Goal: Task Accomplishment & Management: Complete application form

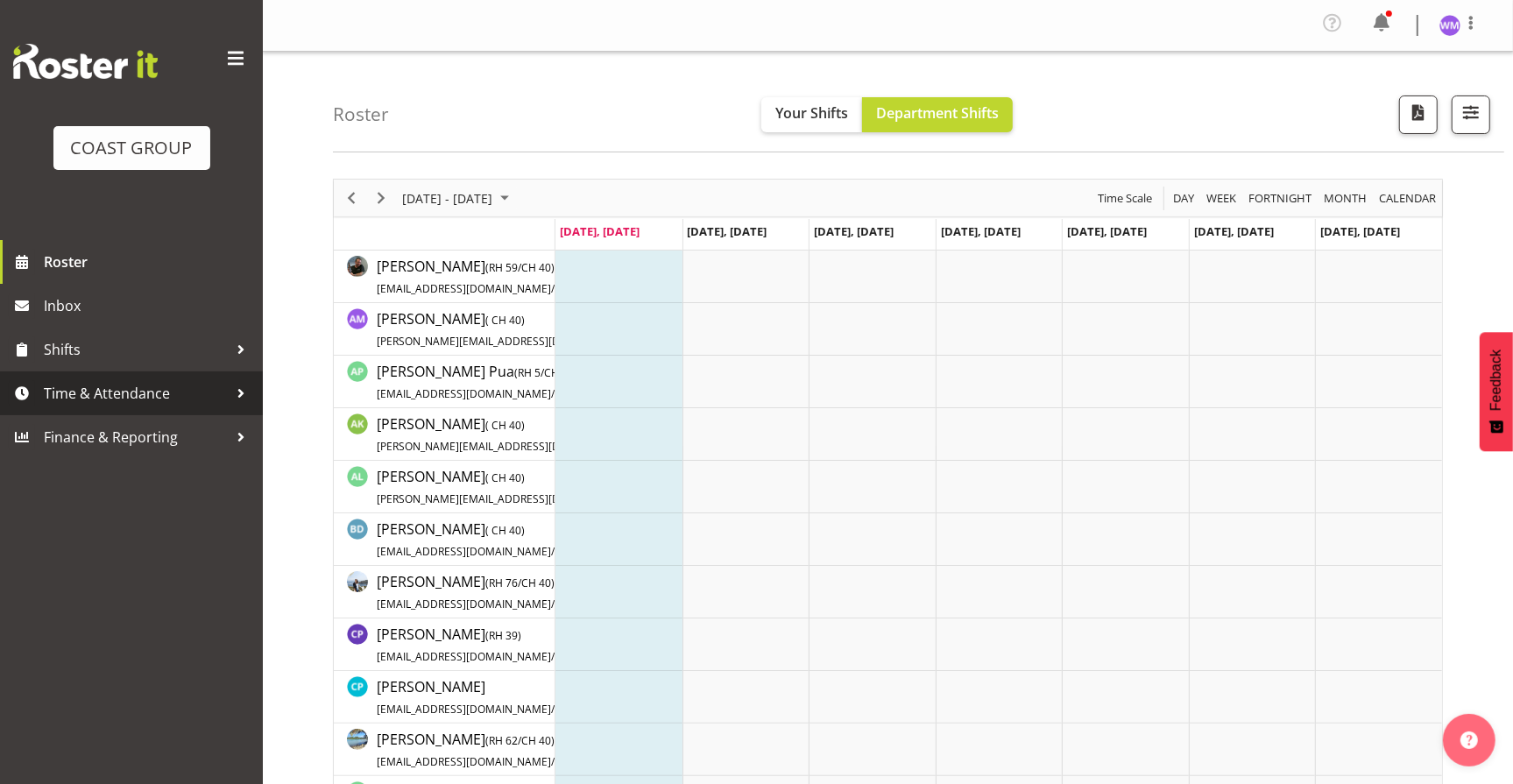
click at [135, 389] on span "Time & Attendance" at bounding box center [136, 393] width 184 height 27
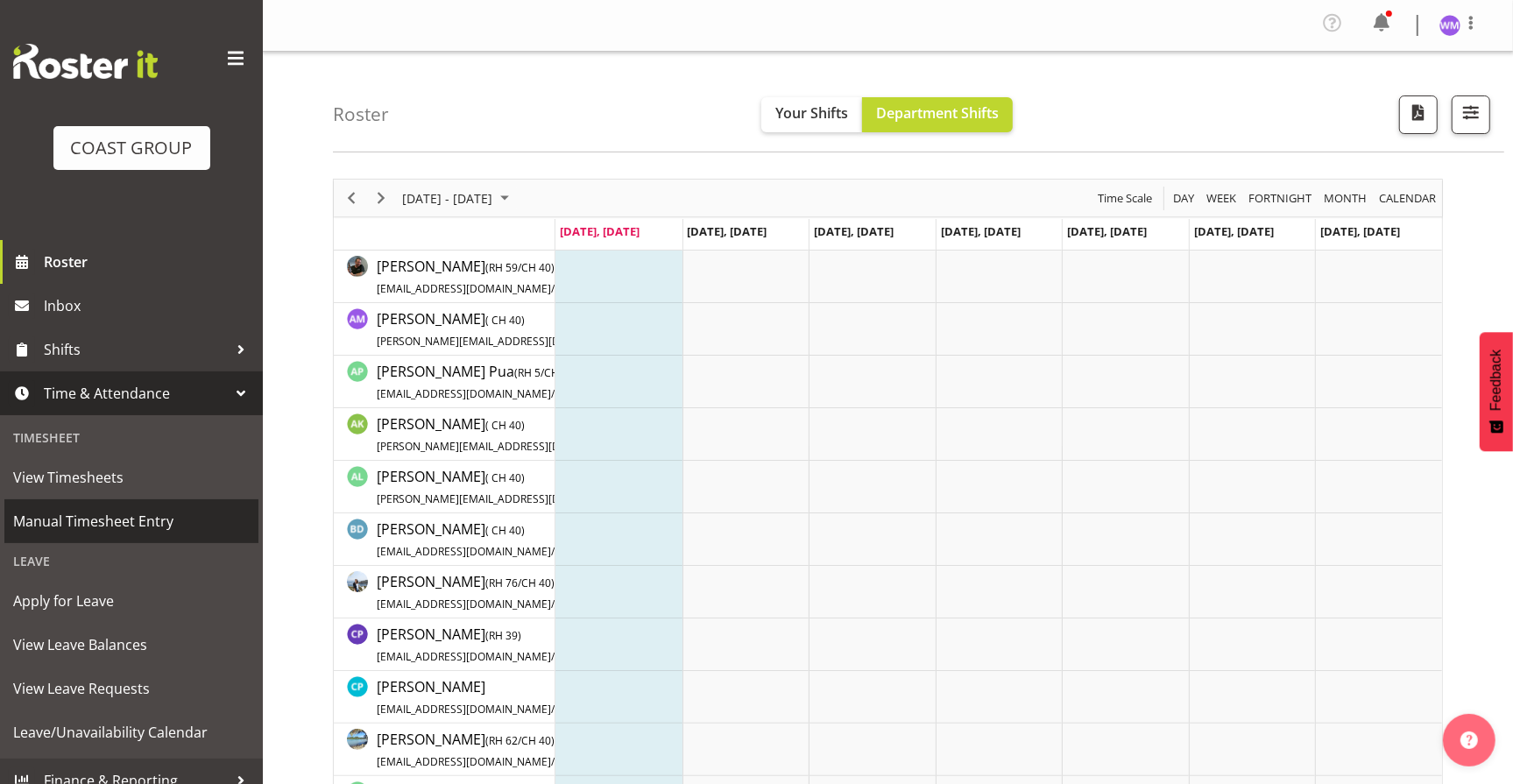
click at [108, 515] on span "Manual Timesheet Entry" at bounding box center [131, 521] width 237 height 27
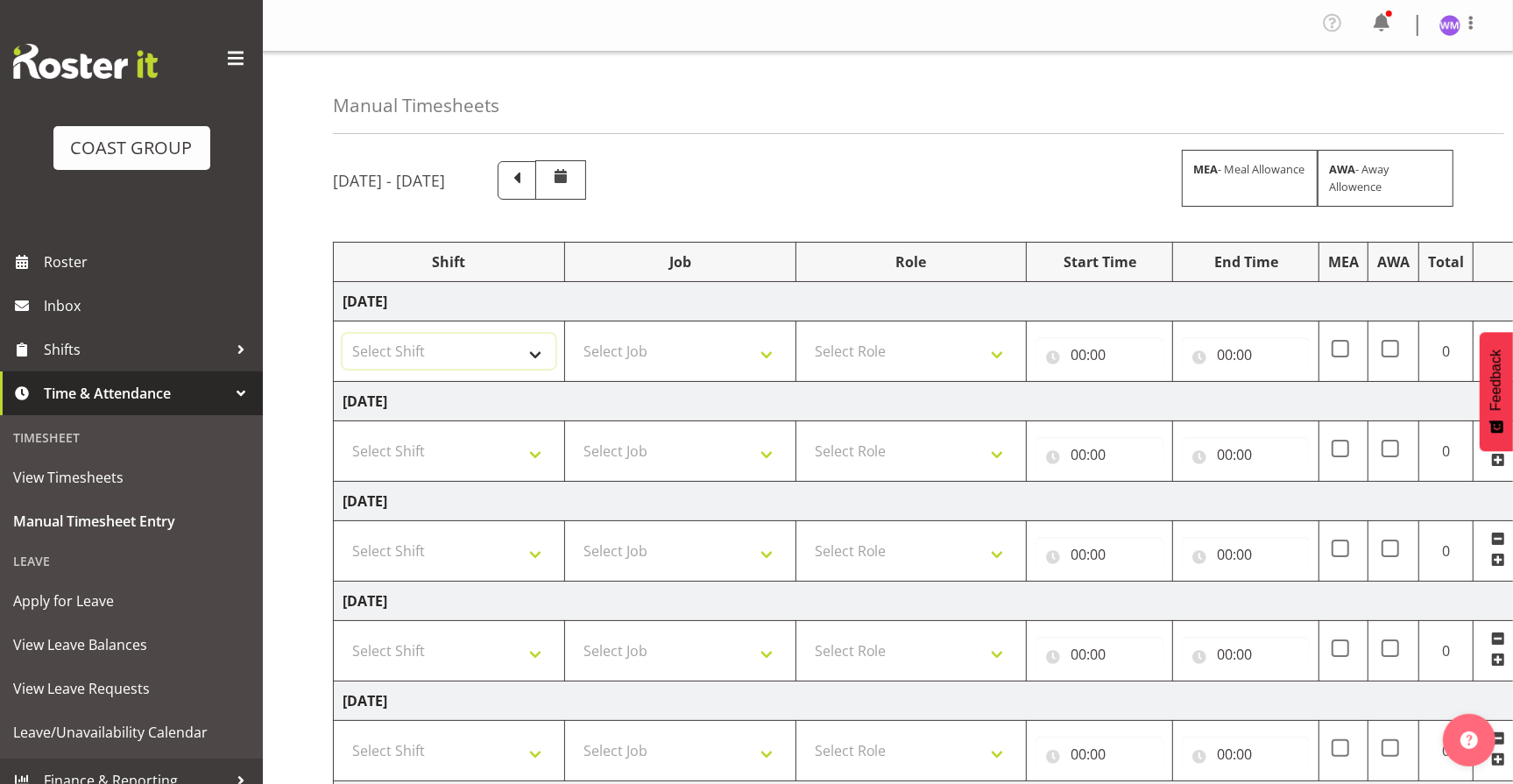
click at [536, 363] on select "Select Shift EHS AKL SALES" at bounding box center [449, 351] width 212 height 35
select select "1327"
click at [342, 333] on select "Select Shift EHS AKL SALES" at bounding box center [449, 351] width 212 height 35
click at [538, 449] on select "Select Shift EHS AKL SALES" at bounding box center [449, 452] width 212 height 35
select select "1327"
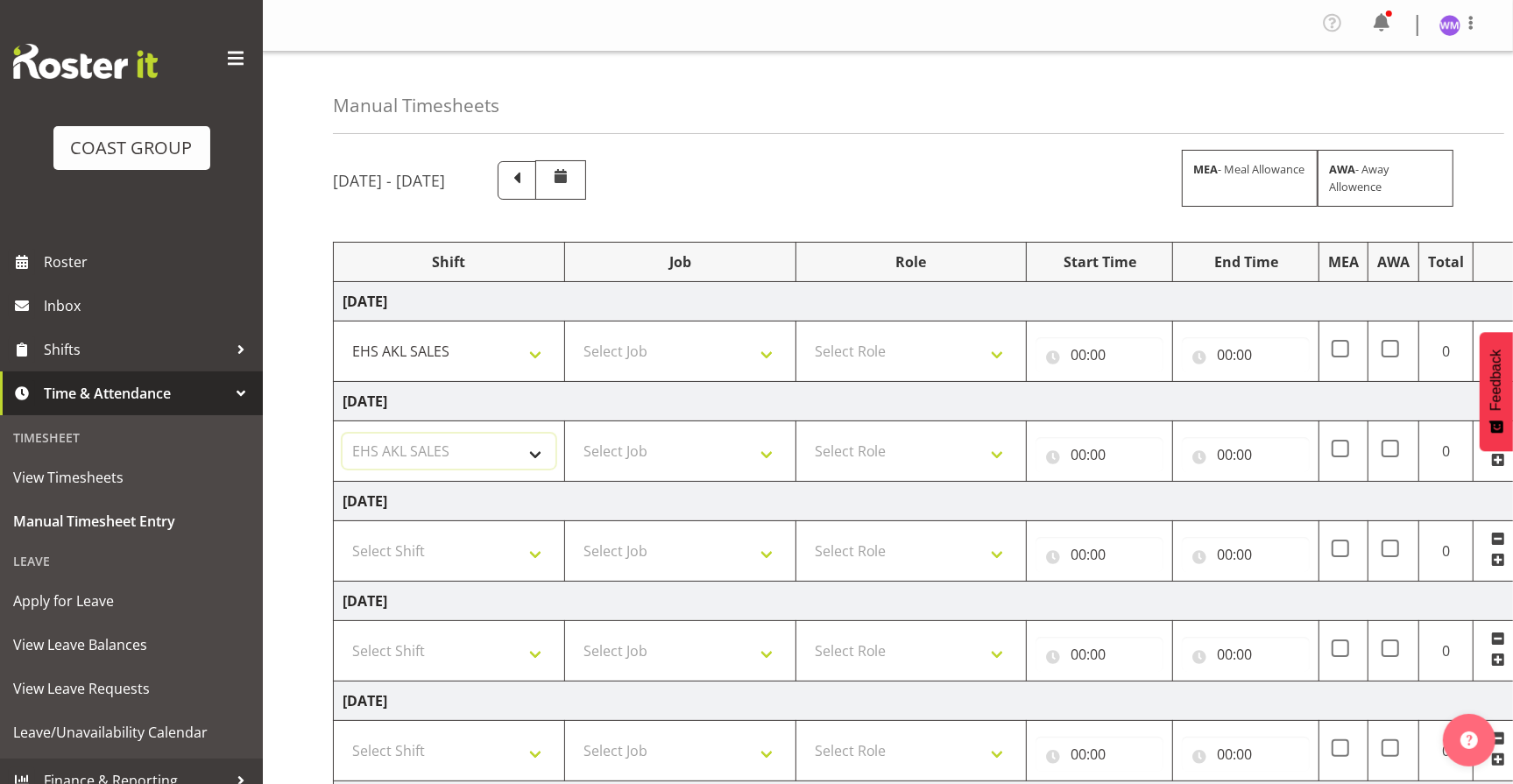
click at [342, 434] on select "Select Shift EHS AKL SALES" at bounding box center [449, 452] width 212 height 35
click at [537, 547] on select "Select Shift EHS AKL SALES" at bounding box center [449, 552] width 212 height 35
select select "1327"
click at [342, 534] on select "Select Shift EHS AKL SALES" at bounding box center [449, 552] width 212 height 35
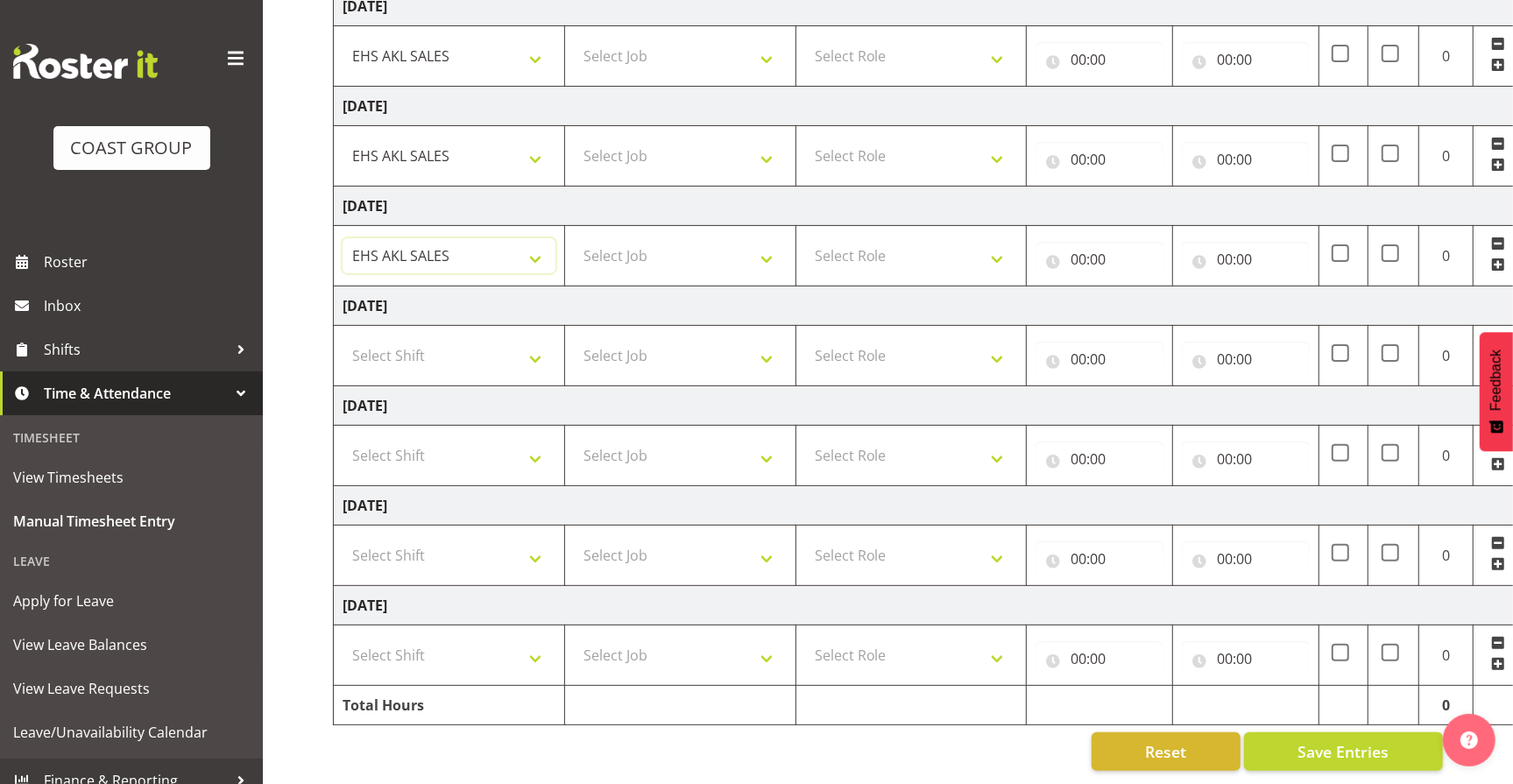
scroll to position [309, 0]
click at [536, 542] on select "Select Shift EHS AKL SALES" at bounding box center [449, 556] width 212 height 35
select select "1327"
click at [342, 538] on select "Select Shift EHS AKL SALES" at bounding box center [449, 556] width 212 height 35
click at [532, 642] on select "Select Shift EHS AKL SALES" at bounding box center [449, 656] width 212 height 35
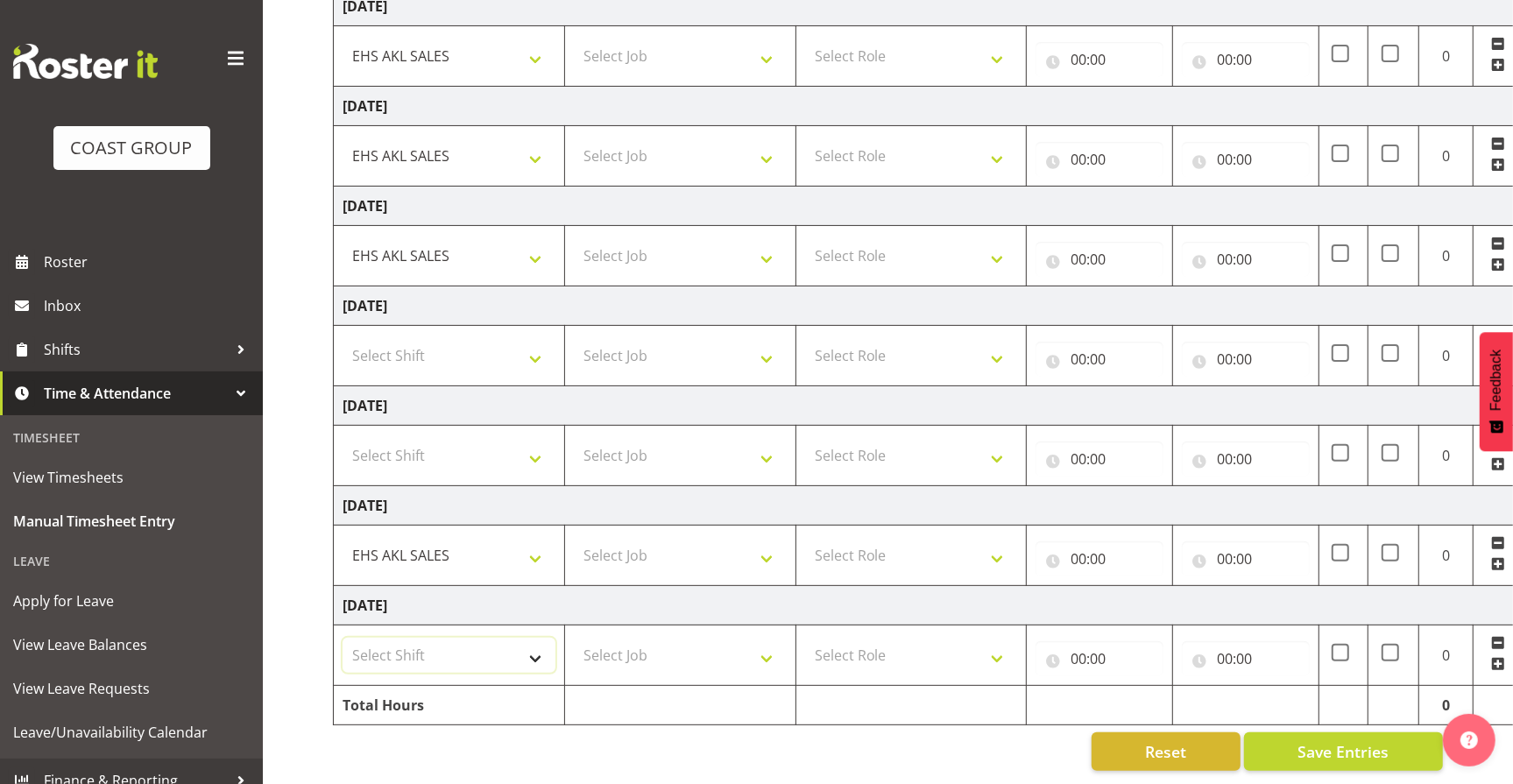
select select "1327"
click at [342, 638] on select "Select Shift EHS AKL SALES" at bounding box center [449, 656] width 212 height 35
click at [770, 641] on select "Select Job 1 Carlton Events 1 Carlton Hamilton 1 Carlton Wellington 1 EHS WAREH…" at bounding box center [680, 656] width 212 height 35
select select "69"
click at [574, 638] on select "Select Job 1 Carlton Events 1 Carlton Hamilton 1 Carlton Wellington 1 EHS WAREH…" at bounding box center [680, 656] width 212 height 35
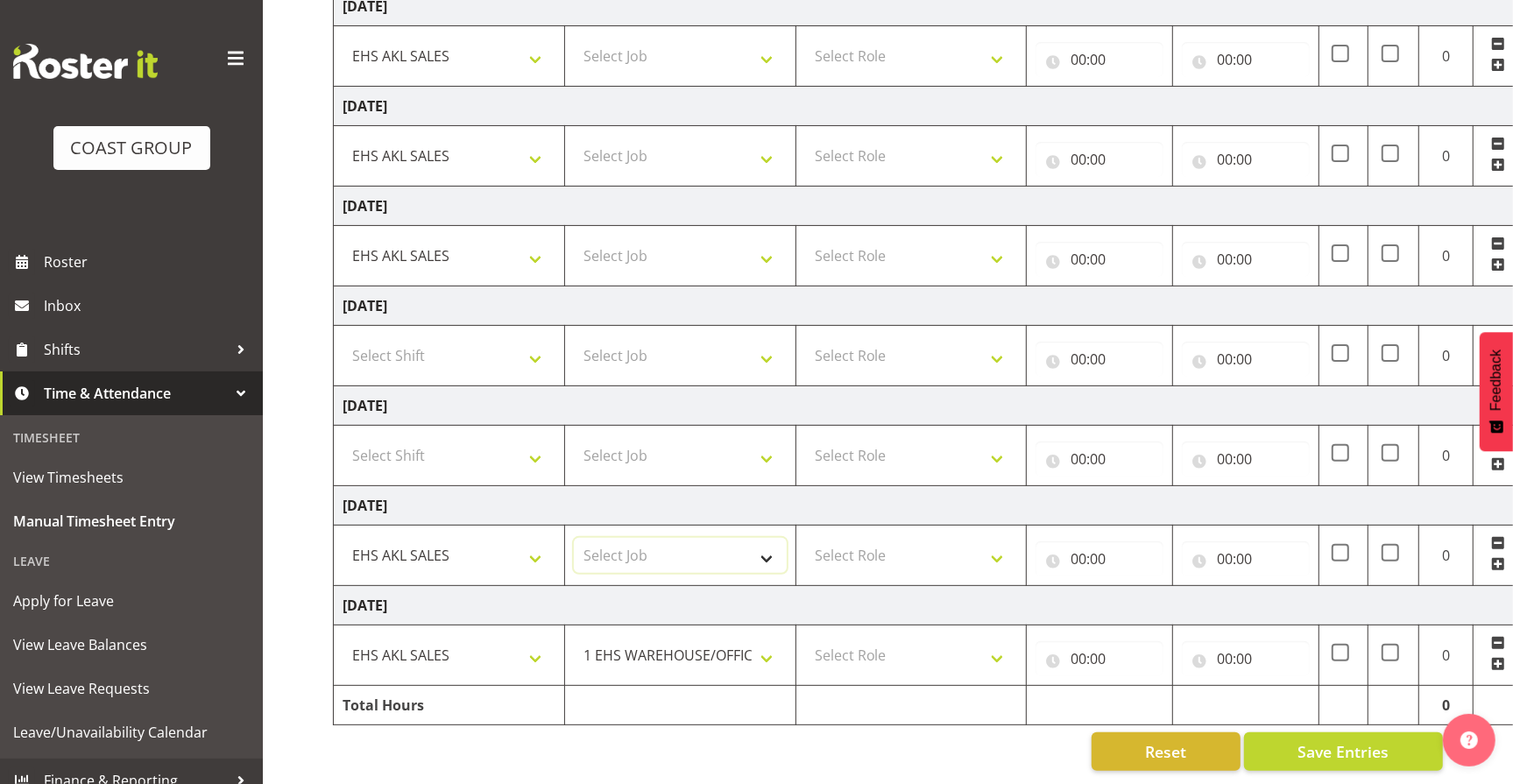
click at [771, 540] on select "Select Job 1 Carlton Events 1 Carlton Hamilton 1 Carlton Wellington 1 EHS WAREH…" at bounding box center [680, 556] width 212 height 35
select select "69"
click at [574, 538] on select "Select Job 1 Carlton Events 1 Carlton Hamilton 1 Carlton Wellington 1 EHS WAREH…" at bounding box center [680, 556] width 212 height 35
click at [762, 238] on select "Select Job 1 Carlton Events 1 Carlton Hamilton 1 Carlton Wellington 1 EHS WAREH…" at bounding box center [680, 256] width 212 height 35
select select "69"
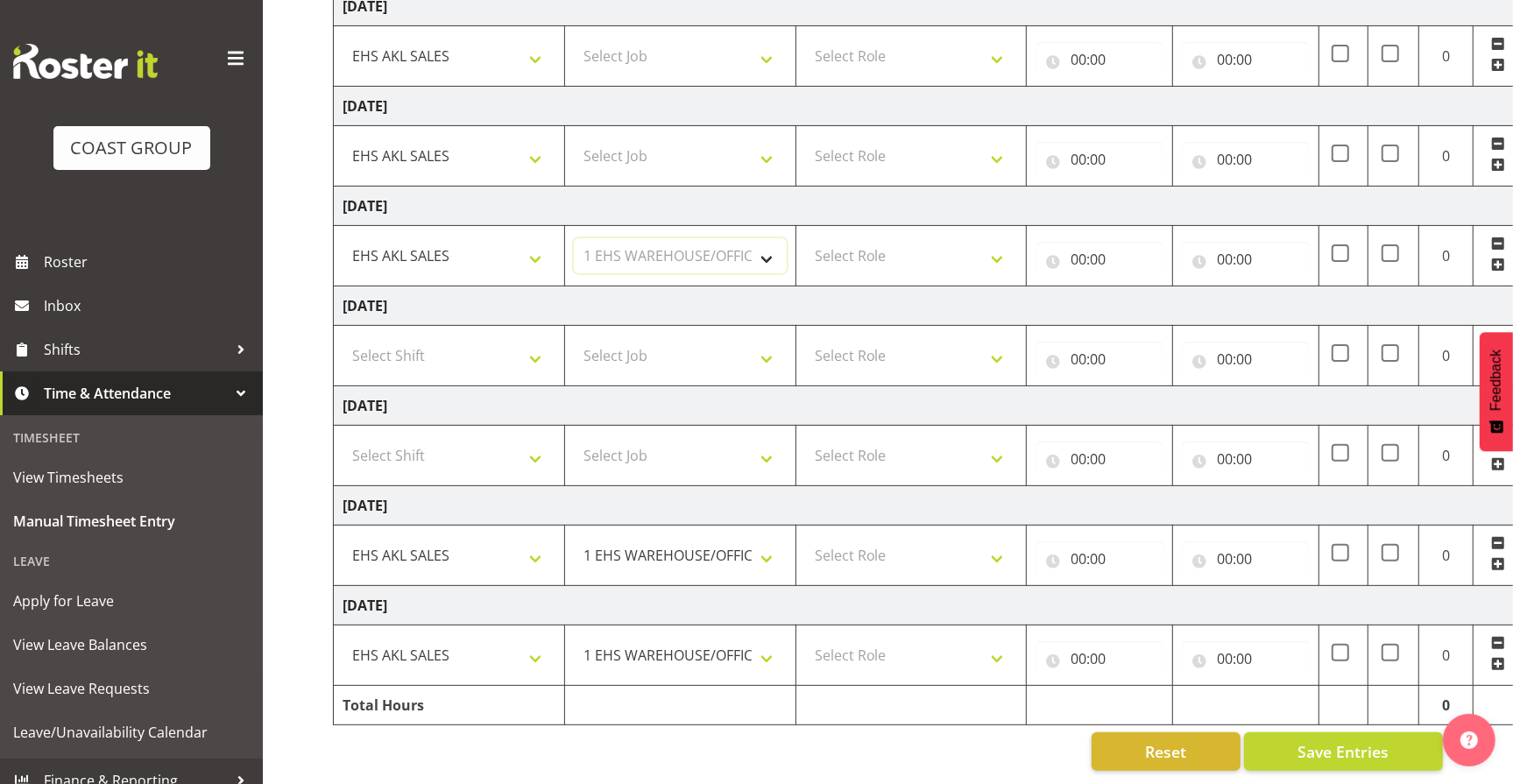
click at [574, 238] on select "Select Job 1 Carlton Events 1 Carlton Hamilton 1 Carlton Wellington 1 EHS WAREH…" at bounding box center [680, 256] width 212 height 35
click at [764, 141] on select "Select Job 1 Carlton Events 1 Carlton Hamilton 1 Carlton Wellington 1 EHS WAREH…" at bounding box center [680, 156] width 212 height 35
select select "69"
click at [574, 139] on select "Select Job 1 Carlton Events 1 Carlton Hamilton 1 Carlton Wellington 1 EHS WAREH…" at bounding box center [680, 156] width 212 height 35
click at [770, 45] on select "Select Job 1 Carlton Events 1 Carlton Hamilton 1 Carlton Wellington 1 EHS WAREH…" at bounding box center [680, 56] width 212 height 35
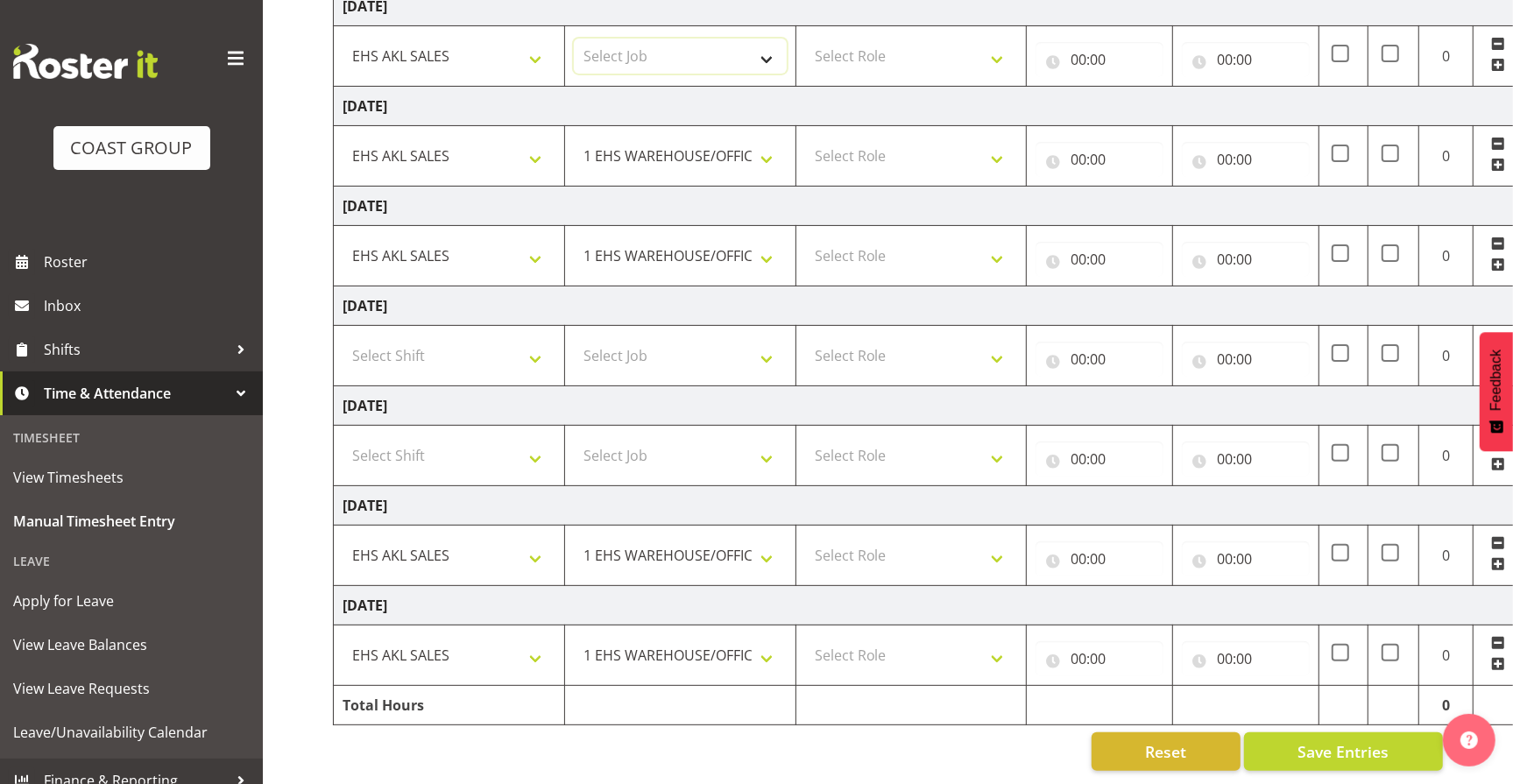
select select "69"
click at [574, 38] on select "Select Job 1 Carlton Events 1 Carlton Hamilton 1 Carlton Wellington 1 EHS WAREH…" at bounding box center [680, 56] width 212 height 35
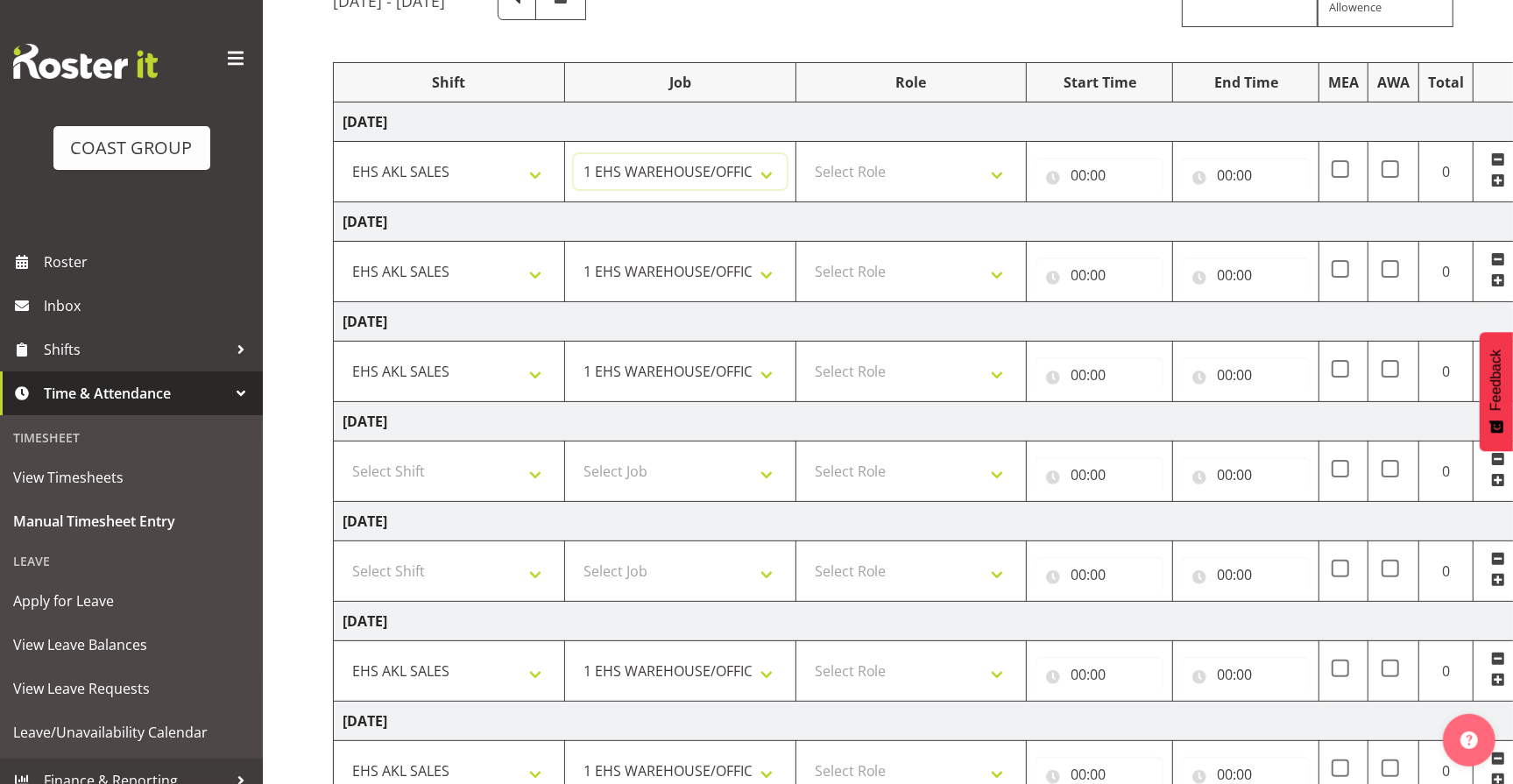
scroll to position [170, 0]
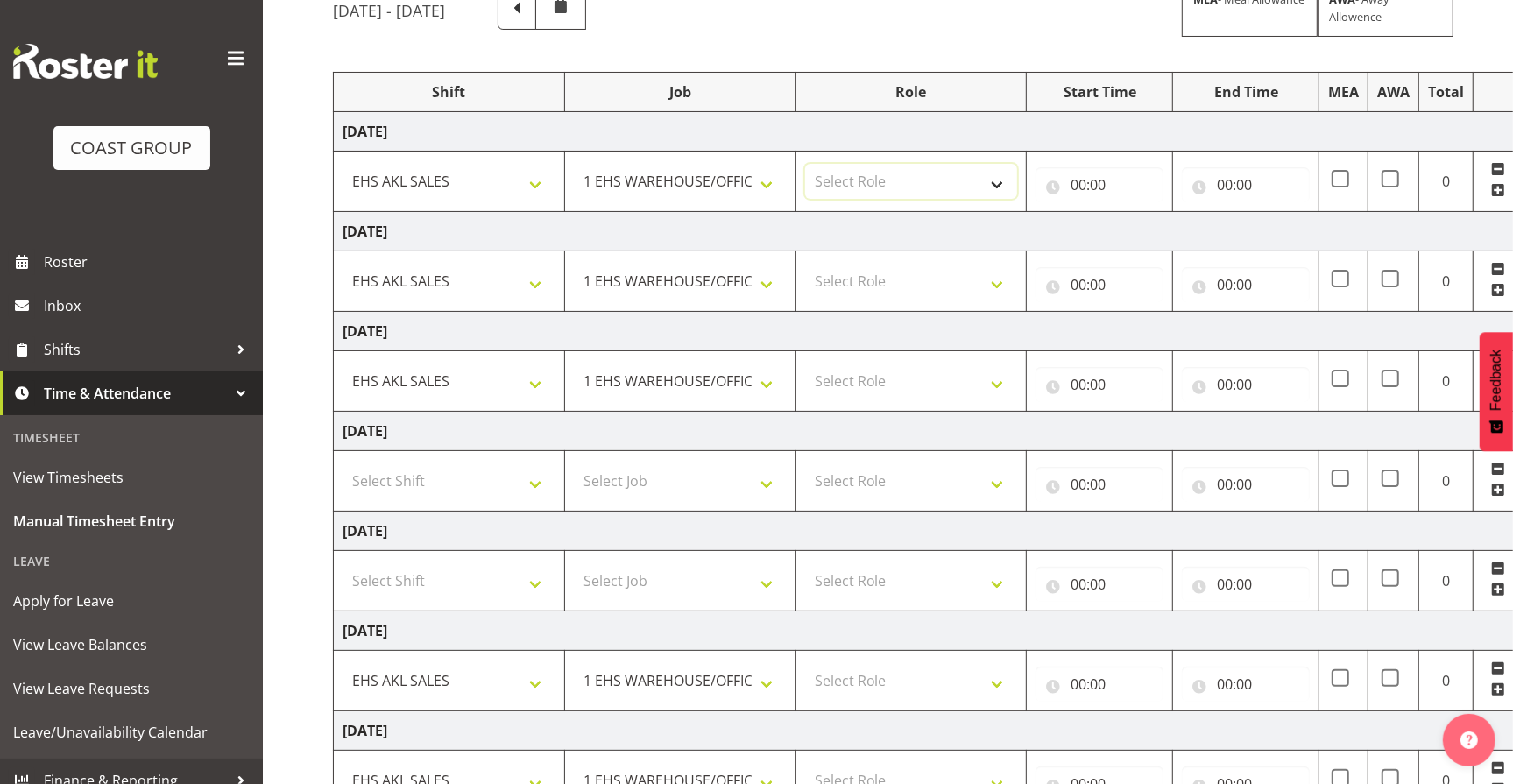
click at [1000, 181] on select "Select Role ACCOUNT MANAGER Account Manager" at bounding box center [912, 182] width 212 height 35
click at [991, 285] on select "Select Role ACCOUNT MANAGER Account Manager" at bounding box center [912, 281] width 212 height 35
click at [996, 182] on select "Select Role ACCOUNT MANAGER Account Manager" at bounding box center [912, 182] width 212 height 35
select select "197"
click at [806, 164] on select "Select Role ACCOUNT MANAGER Account Manager" at bounding box center [912, 182] width 212 height 35
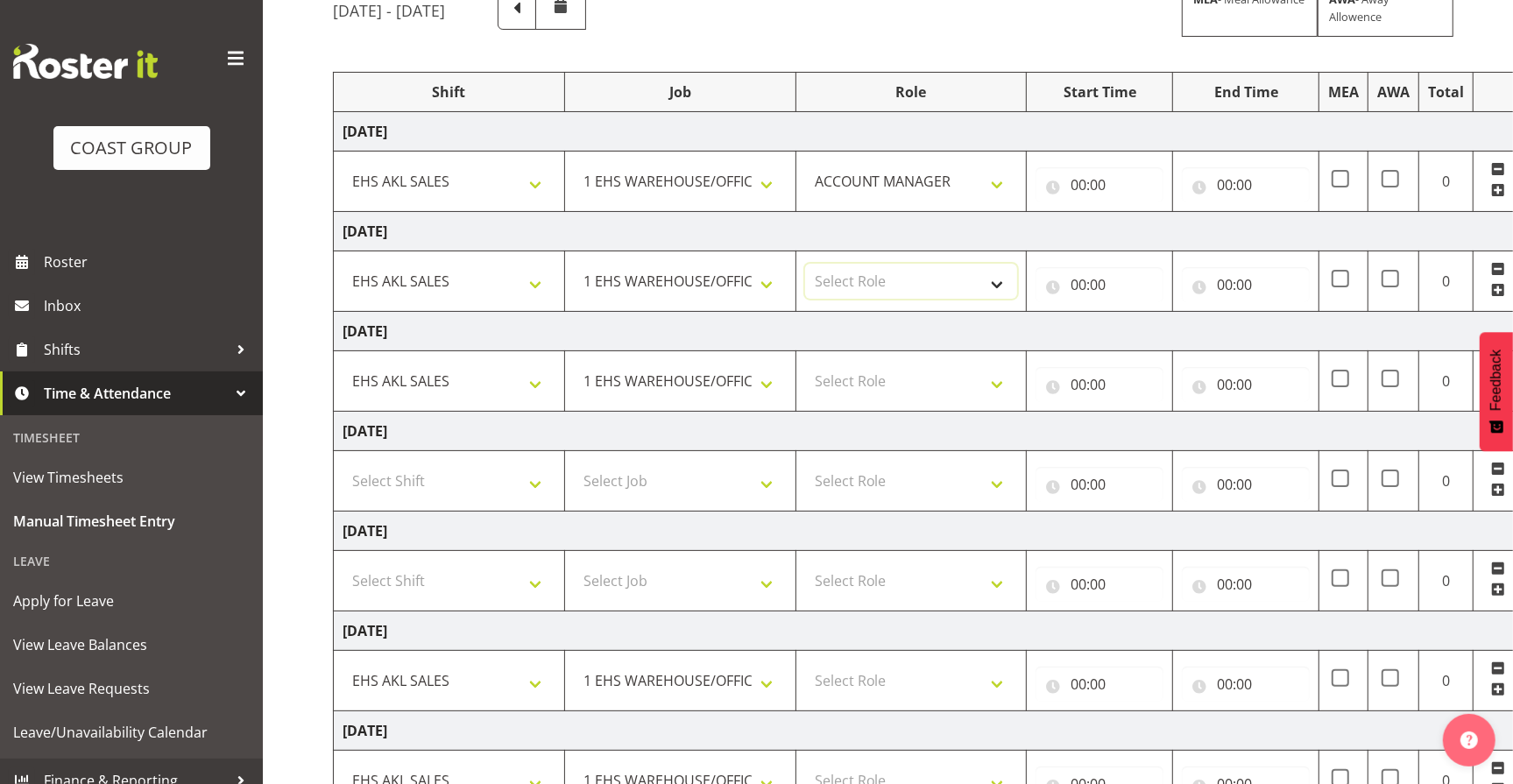
click at [1000, 280] on select "Select Role ACCOUNT MANAGER Account Manager" at bounding box center [912, 281] width 212 height 35
select select "197"
click at [806, 264] on select "Select Role ACCOUNT MANAGER Account Manager" at bounding box center [912, 281] width 212 height 35
click at [989, 368] on select "Select Role ACCOUNT MANAGER Account Manager" at bounding box center [912, 382] width 212 height 35
select select "197"
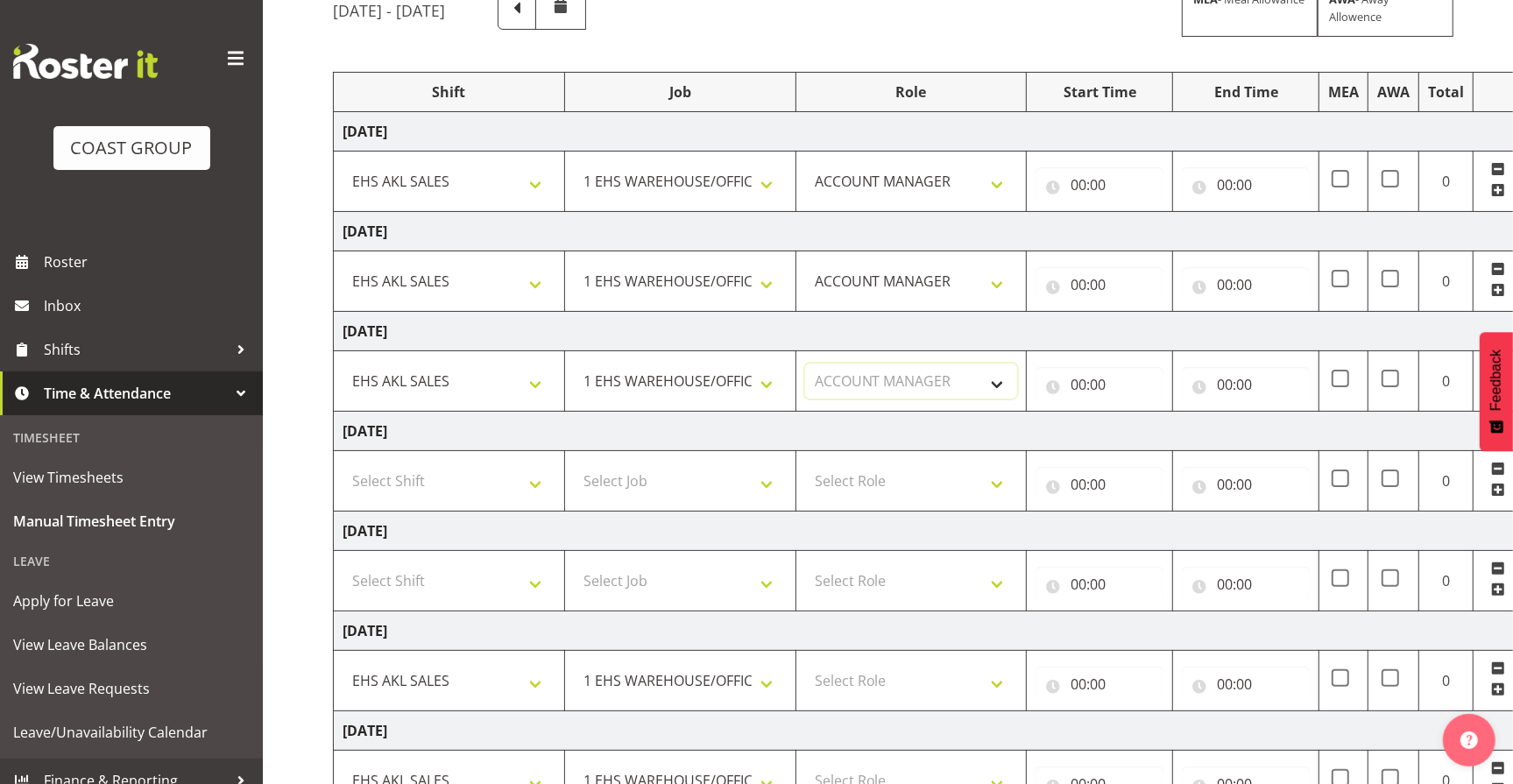
click at [806, 364] on select "Select Role ACCOUNT MANAGER Account Manager" at bounding box center [912, 382] width 212 height 35
click at [999, 678] on select "Select Role ACCOUNT MANAGER Account Manager" at bounding box center [912, 681] width 212 height 35
select select "197"
click at [806, 663] on select "Select Role ACCOUNT MANAGER Account Manager" at bounding box center [912, 681] width 212 height 35
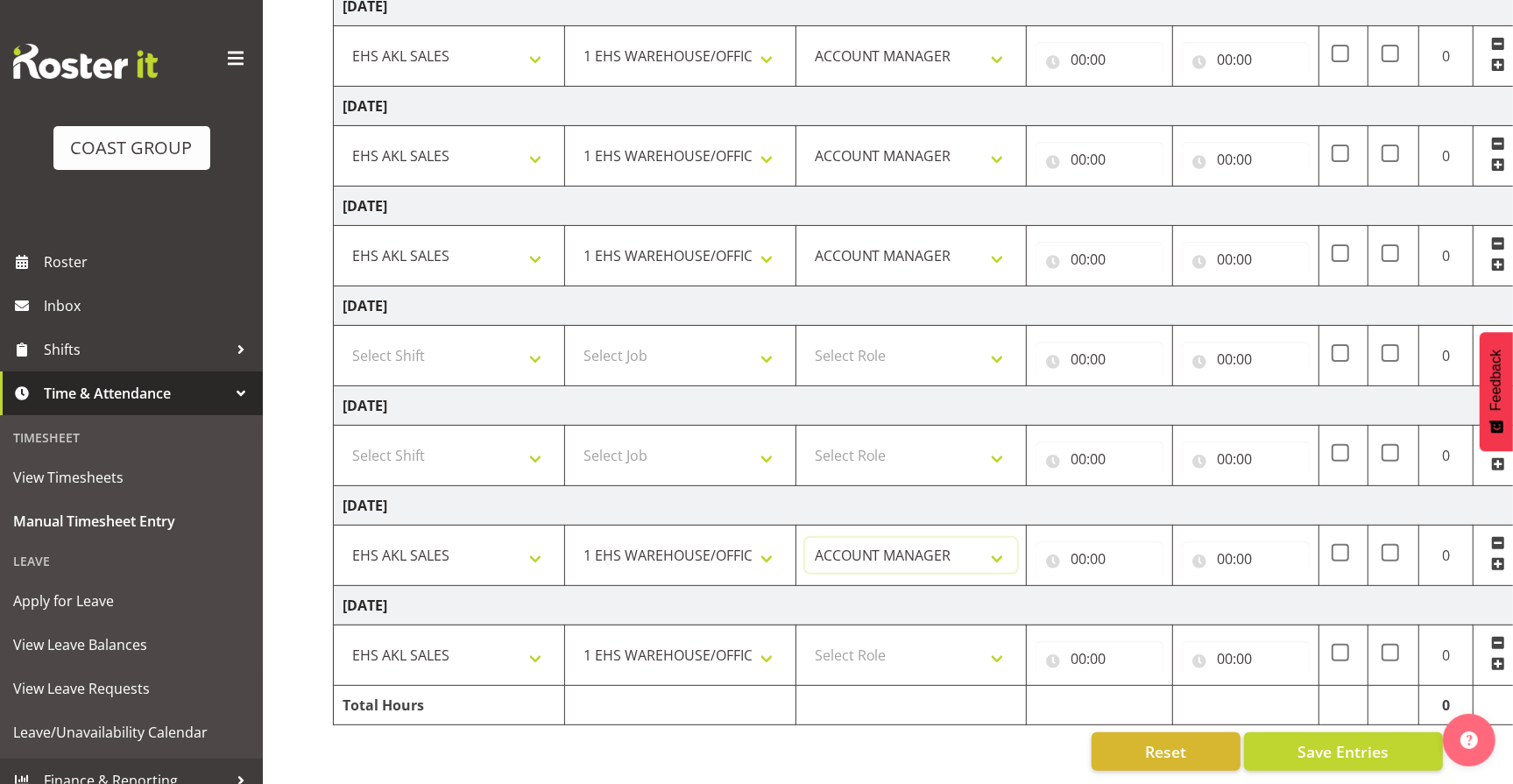
scroll to position [309, 0]
click at [999, 638] on select "Select Role ACCOUNT MANAGER Account Manager" at bounding box center [912, 656] width 212 height 35
select select "197"
click at [806, 638] on select "Select Role ACCOUNT MANAGER Account Manager" at bounding box center [912, 656] width 212 height 35
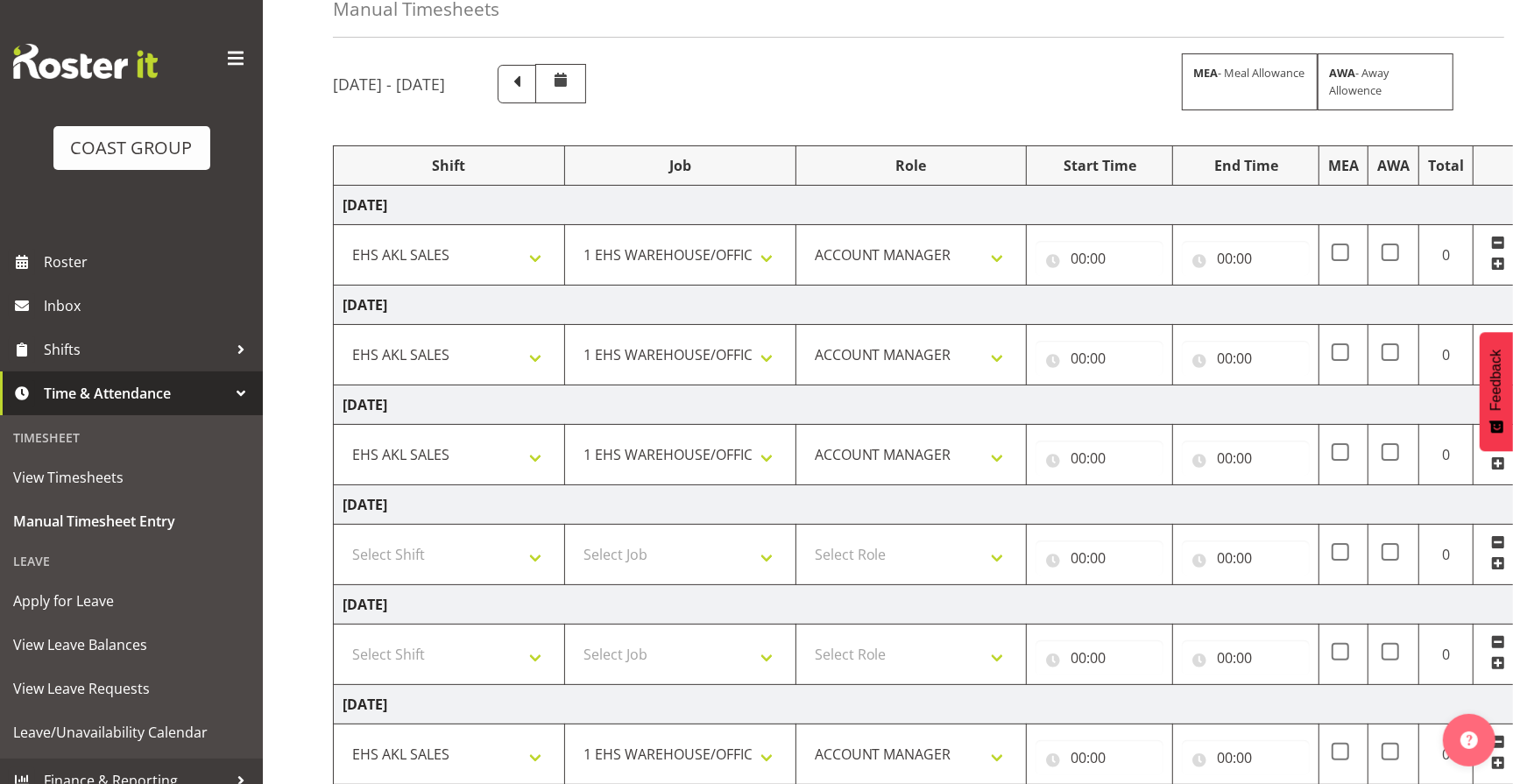
scroll to position [73, 0]
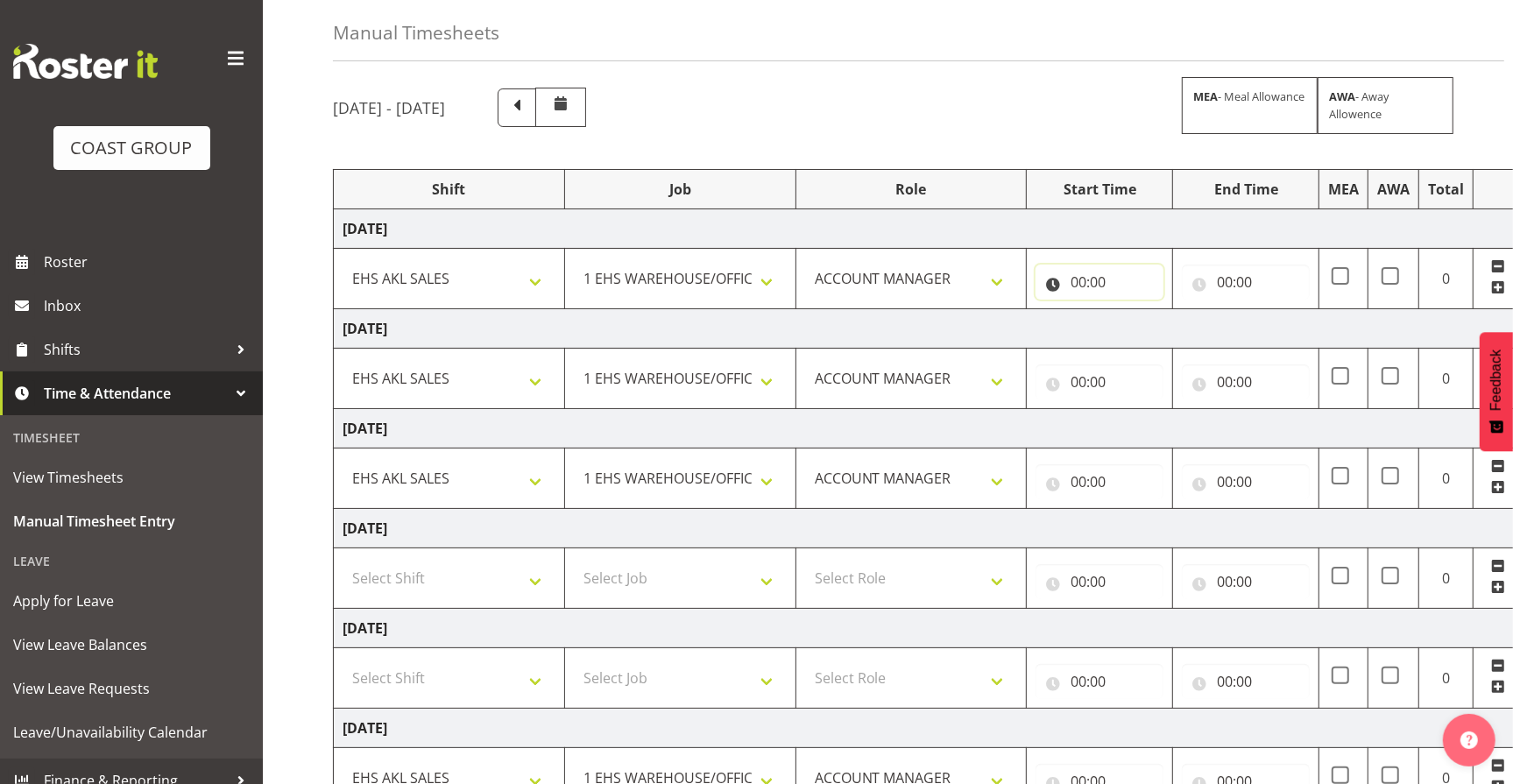
click at [1081, 278] on input "00:00" at bounding box center [1100, 282] width 128 height 35
click at [1147, 333] on select "00 01 02 03 04 05 06 07 08 09 10 11 12 13 14 15 16 17 18 19 20 21 22 23" at bounding box center [1155, 328] width 39 height 35
select select "8"
click at [1135, 310] on select "00 01 02 03 04 05 06 07 08 09 10 11 12 13 14 15 16 17 18 19 20 21 22 23" at bounding box center [1155, 328] width 39 height 35
type input "08:00"
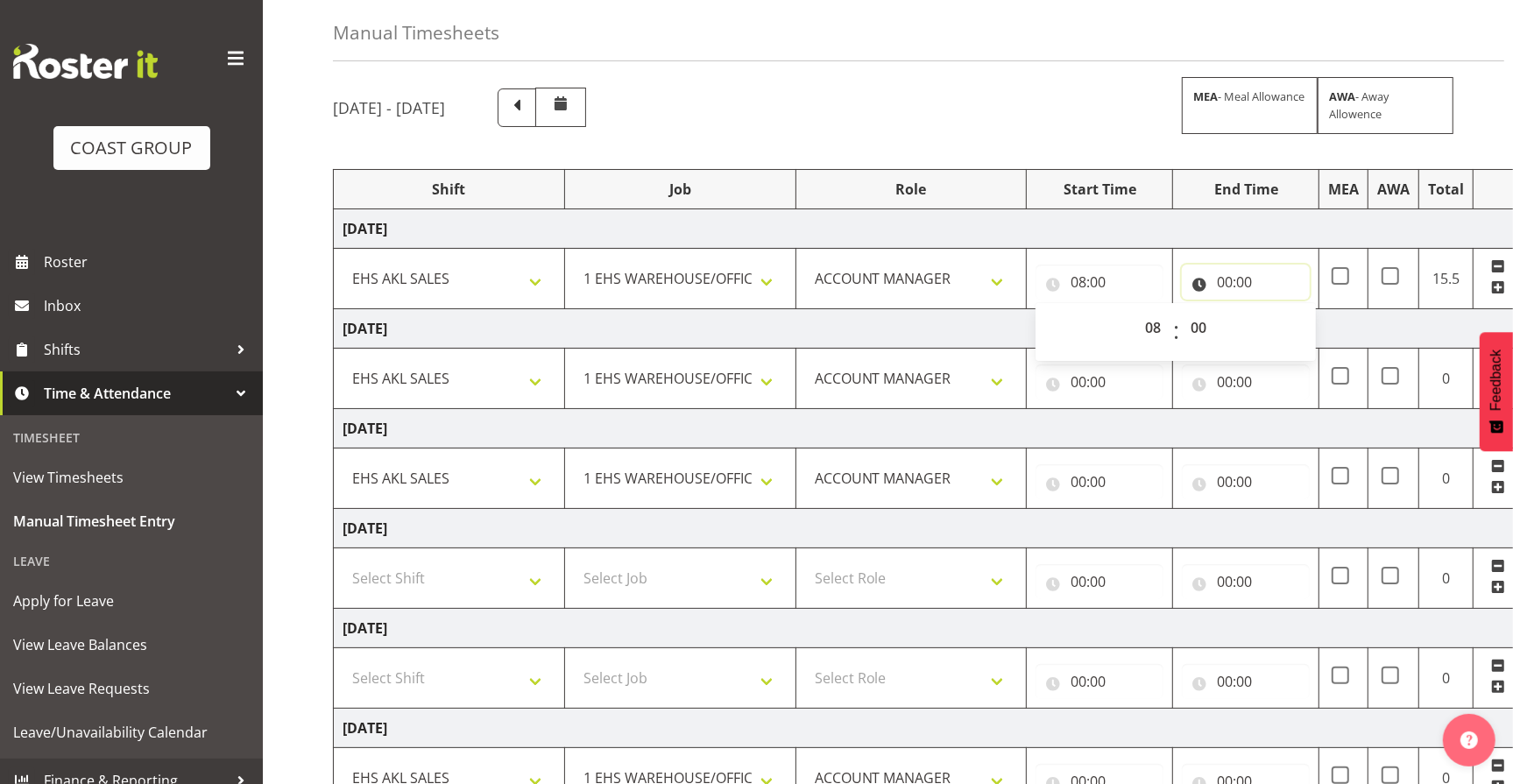
click at [1217, 276] on input "00:00" at bounding box center [1246, 282] width 128 height 35
click at [1306, 329] on select "00 01 02 03 04 05 06 07 08 09 10 11 12 13 14 15 16 17 18 19 20 21 22 23" at bounding box center [1301, 328] width 39 height 35
select select "12"
click at [1282, 310] on select "00 01 02 03 04 05 06 07 08 09 10 11 12 13 14 15 16 17 18 19 20 21 22 23" at bounding box center [1301, 328] width 39 height 35
type input "12:00"
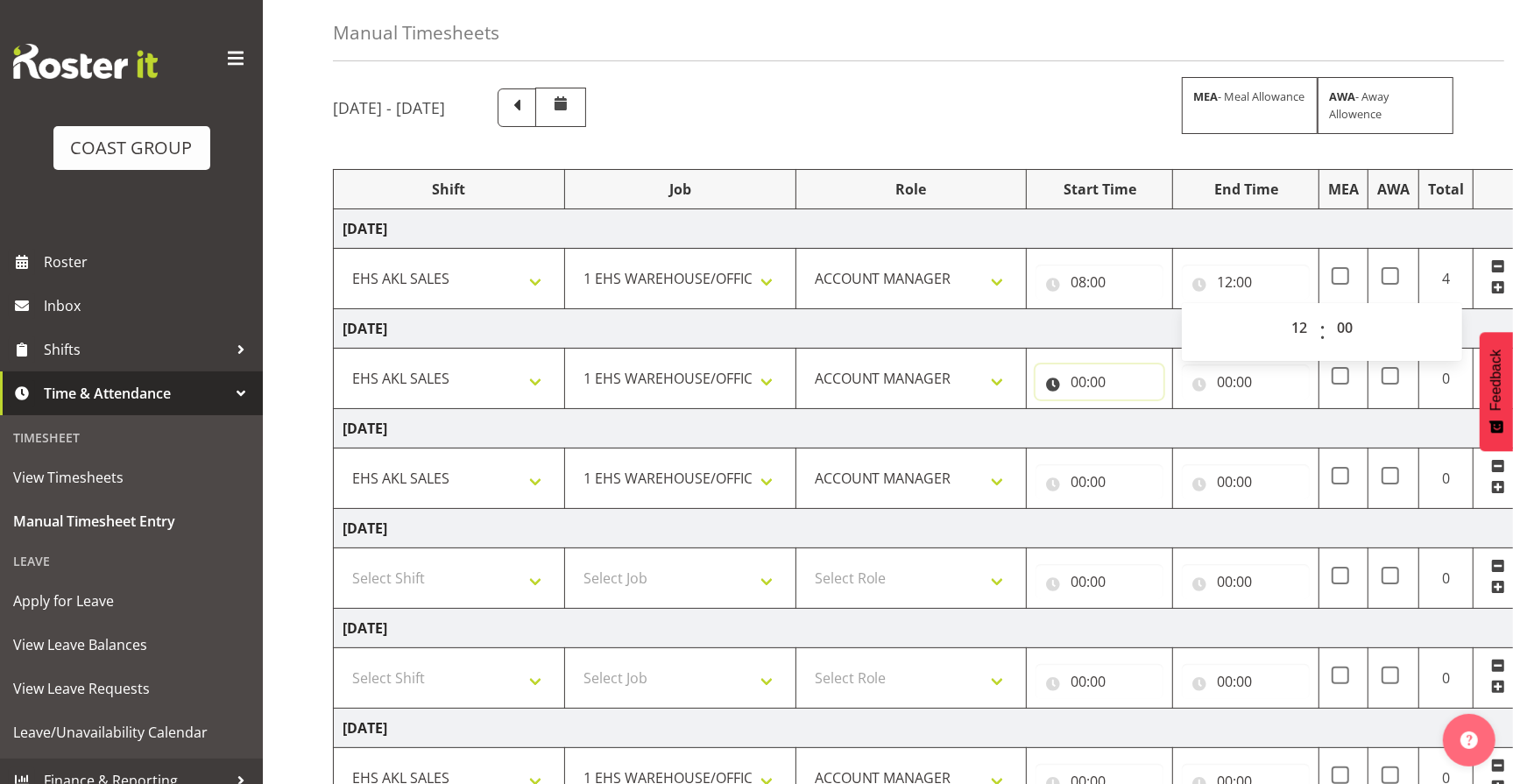
click at [1090, 377] on input "00:00" at bounding box center [1100, 383] width 128 height 35
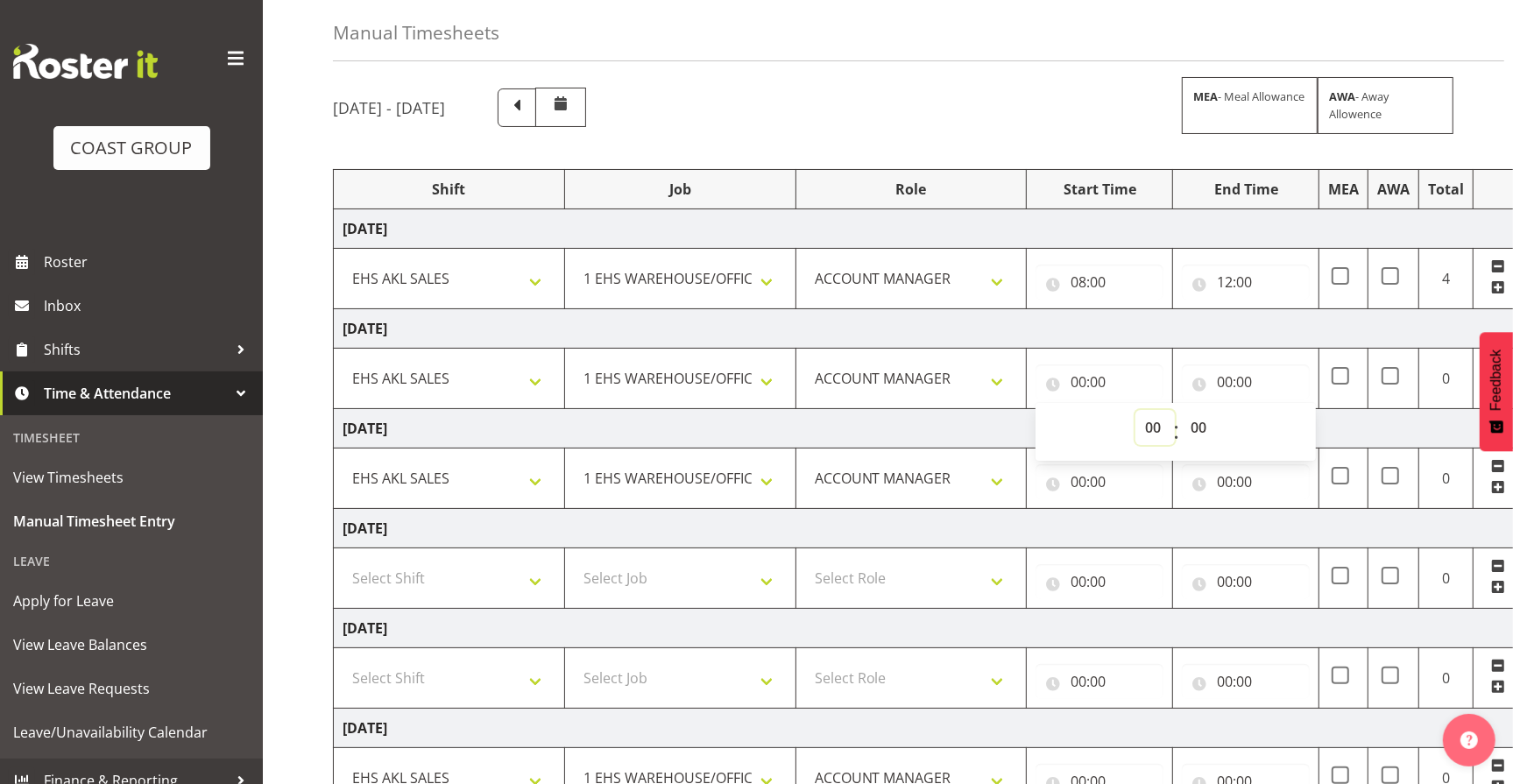
click at [1153, 436] on select "00 01 02 03 04 05 06 07 08 09 10 11 12 13 14 15 16 17 18 19 20 21 22 23" at bounding box center [1155, 428] width 39 height 35
select select "8"
click at [1135, 410] on select "00 01 02 03 04 05 06 07 08 09 10 11 12 13 14 15 16 17 18 19 20 21 22 23" at bounding box center [1155, 428] width 39 height 35
type input "08:00"
click at [1241, 379] on input "00:00" at bounding box center [1246, 383] width 128 height 35
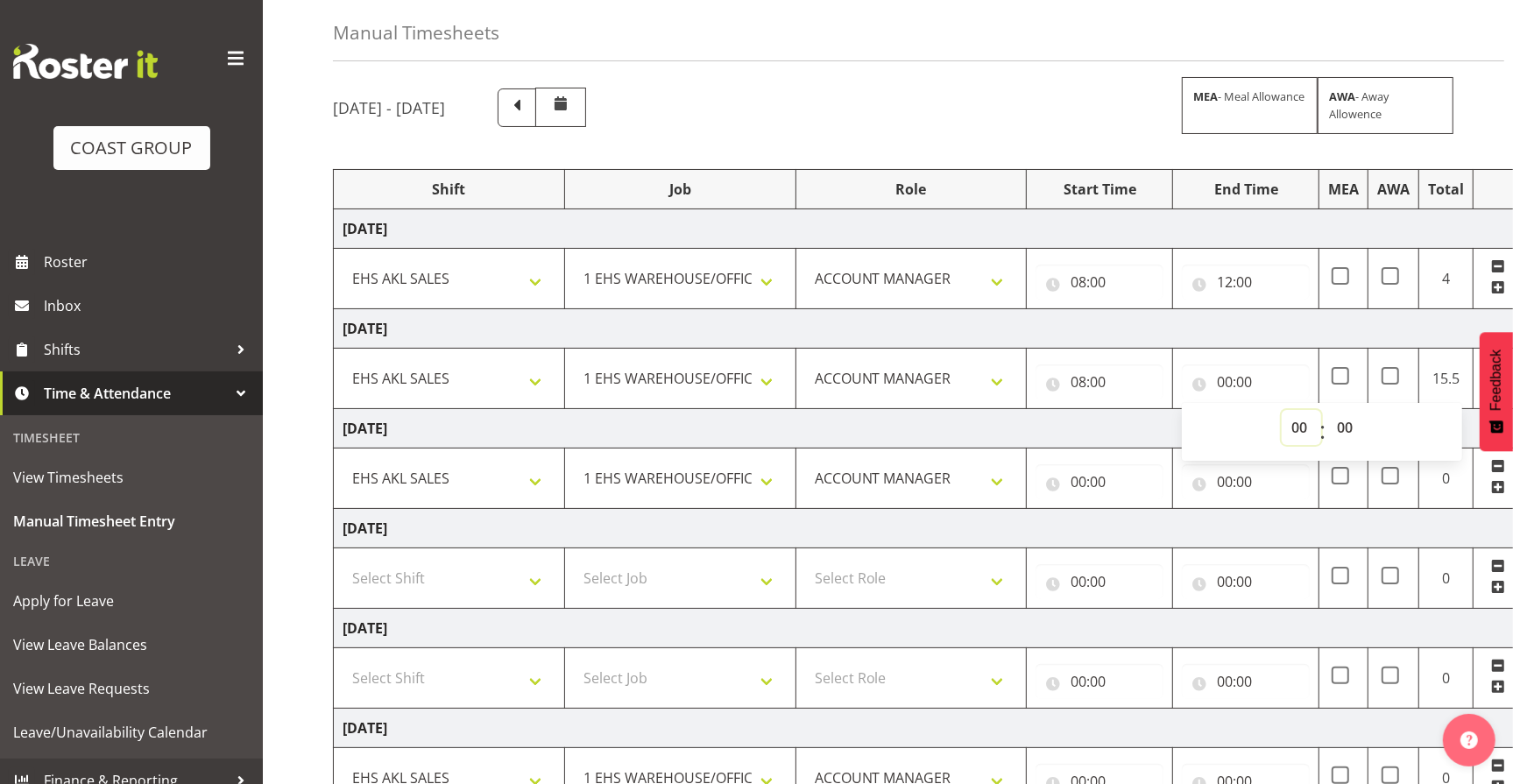
click at [1283, 429] on select "00 01 02 03 04 05 06 07 08 09 10 11 12 13 14 15 16 17 18 19 20 21 22 23" at bounding box center [1301, 428] width 39 height 35
select select "12"
click at [1282, 410] on select "00 01 02 03 04 05 06 07 08 09 10 11 12 13 14 15 16 17 18 19 20 21 22 23" at bounding box center [1301, 428] width 39 height 35
type input "12:00"
click at [1096, 481] on input "00:00" at bounding box center [1100, 482] width 128 height 35
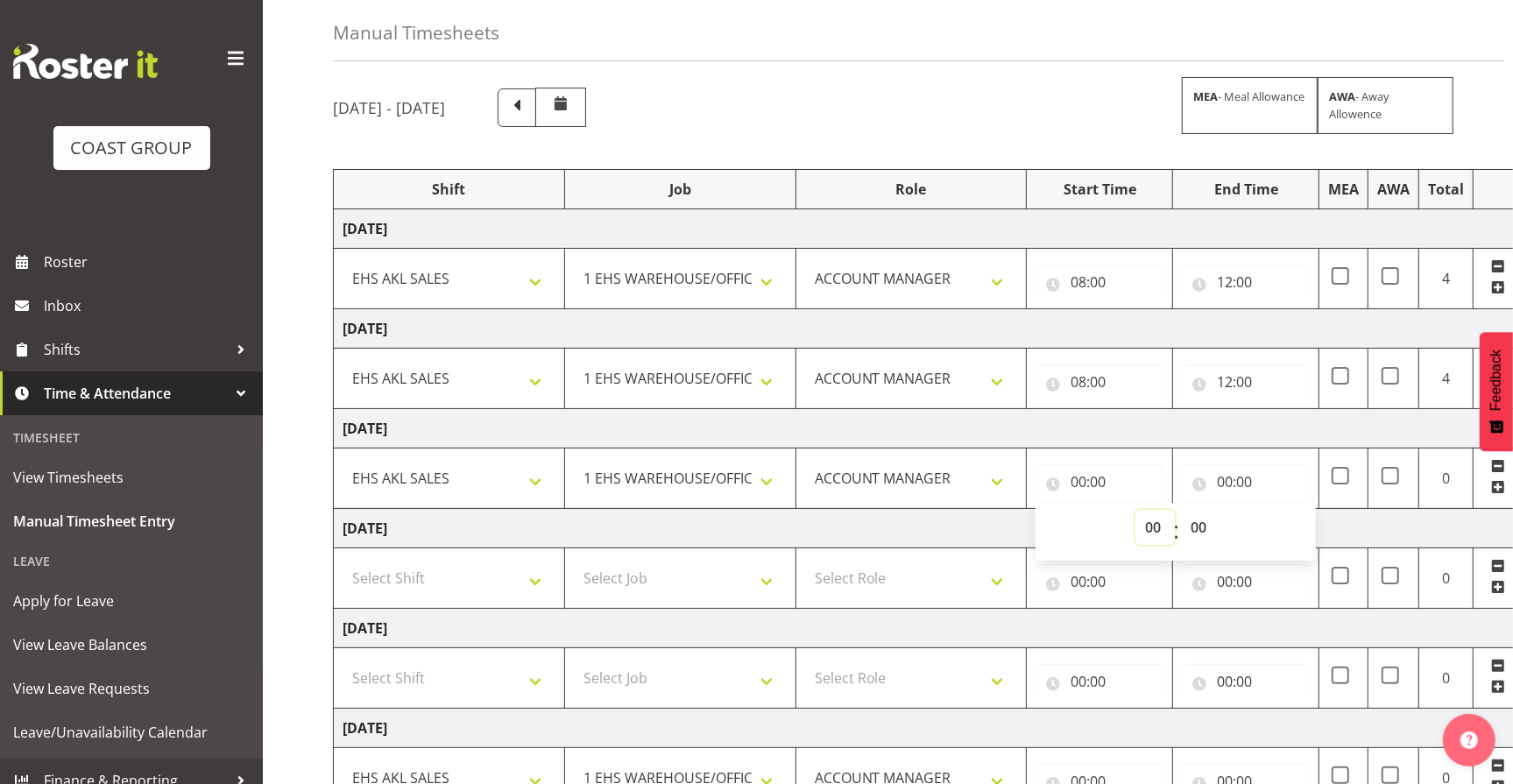
click at [1160, 524] on select "00 01 02 03 04 05 06 07 08 09 10 11 12 13 14 15 16 17 18 19 20 21 22 23" at bounding box center [1155, 527] width 39 height 35
select select "8"
click at [1135, 510] on select "00 01 02 03 04 05 06 07 08 09 10 11 12 13 14 15 16 17 18 19 20 21 22 23" at bounding box center [1155, 527] width 39 height 35
type input "08:00"
click at [1241, 479] on input "00:00" at bounding box center [1246, 482] width 128 height 35
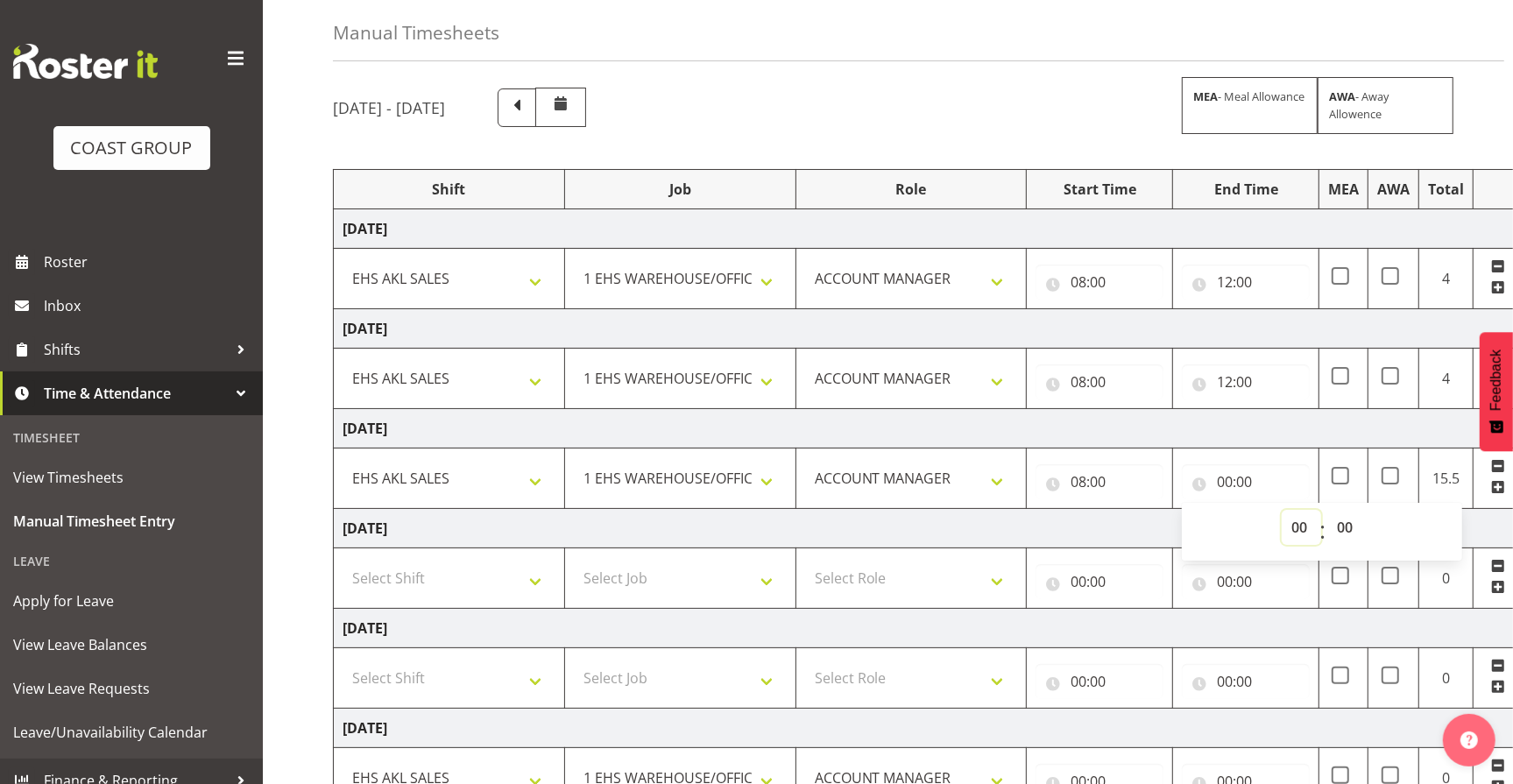
click at [1302, 527] on select "00 01 02 03 04 05 06 07 08 09 10 11 12 13 14 15 16 17 18 19 20 21 22 23" at bounding box center [1301, 527] width 39 height 35
select select "12"
click at [1282, 510] on select "00 01 02 03 04 05 06 07 08 09 10 11 12 13 14 15 16 17 18 19 20 21 22 23" at bounding box center [1301, 527] width 39 height 35
type input "12:00"
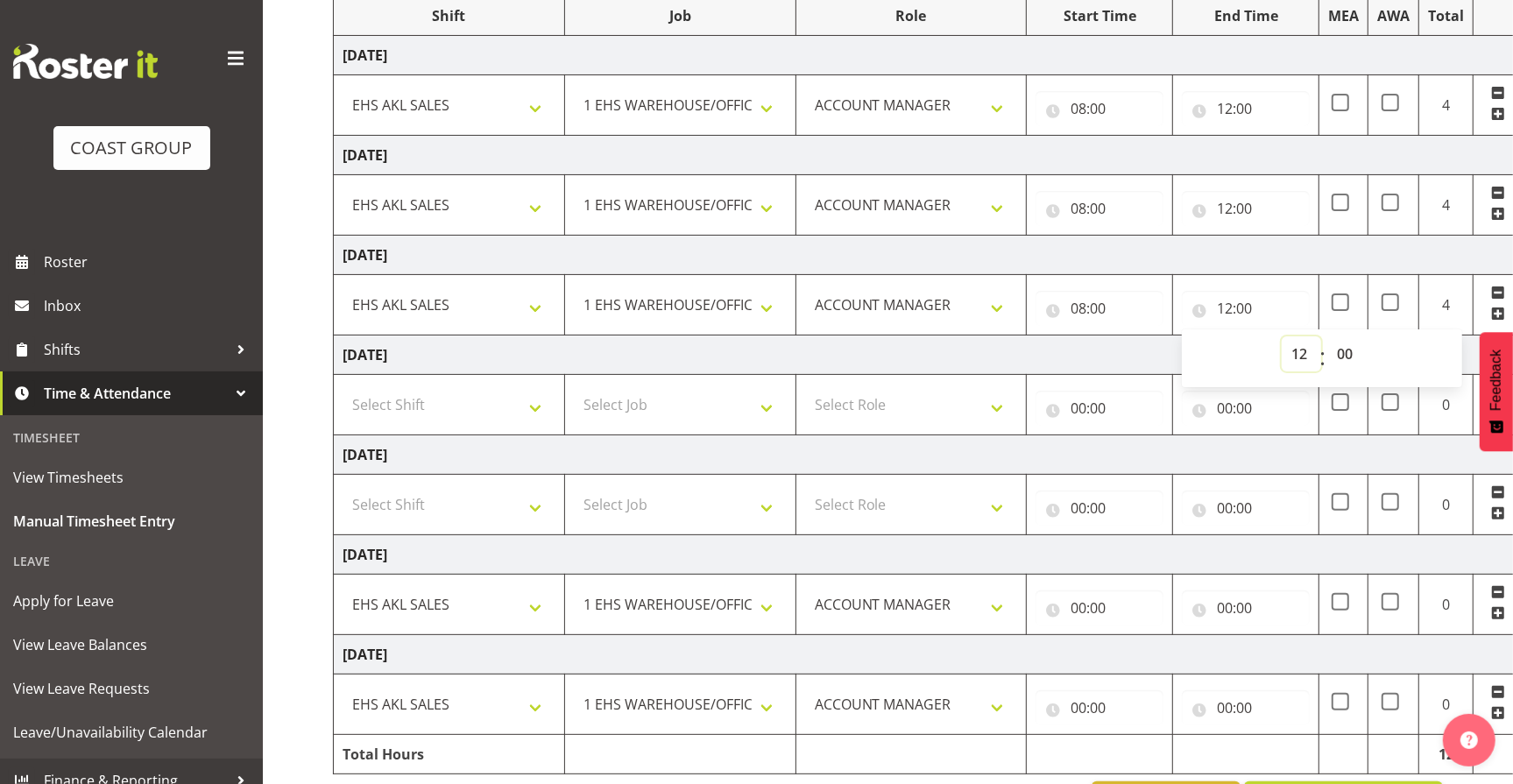
scroll to position [309, 0]
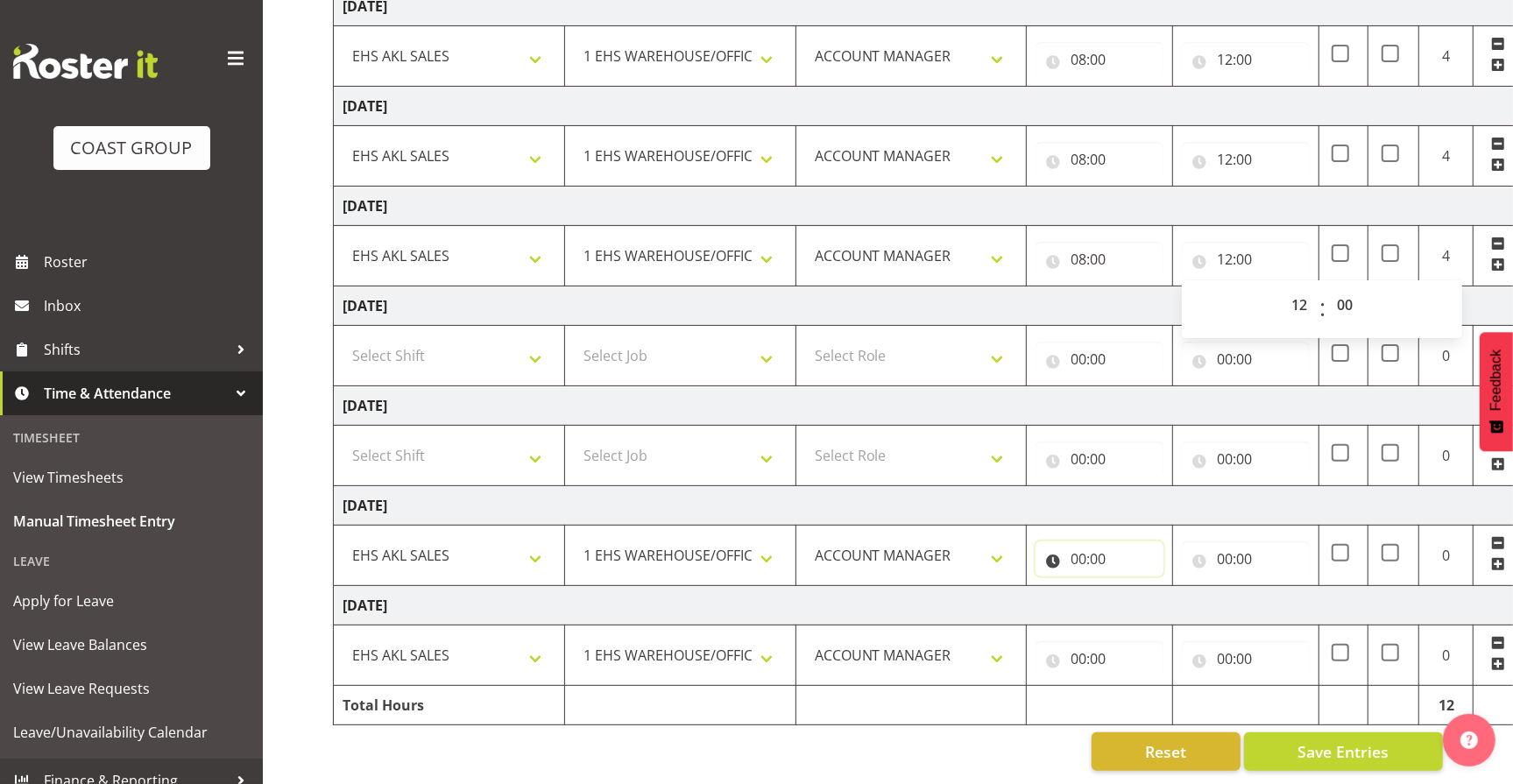
click at [1096, 542] on input "00:00" at bounding box center [1100, 560] width 128 height 35
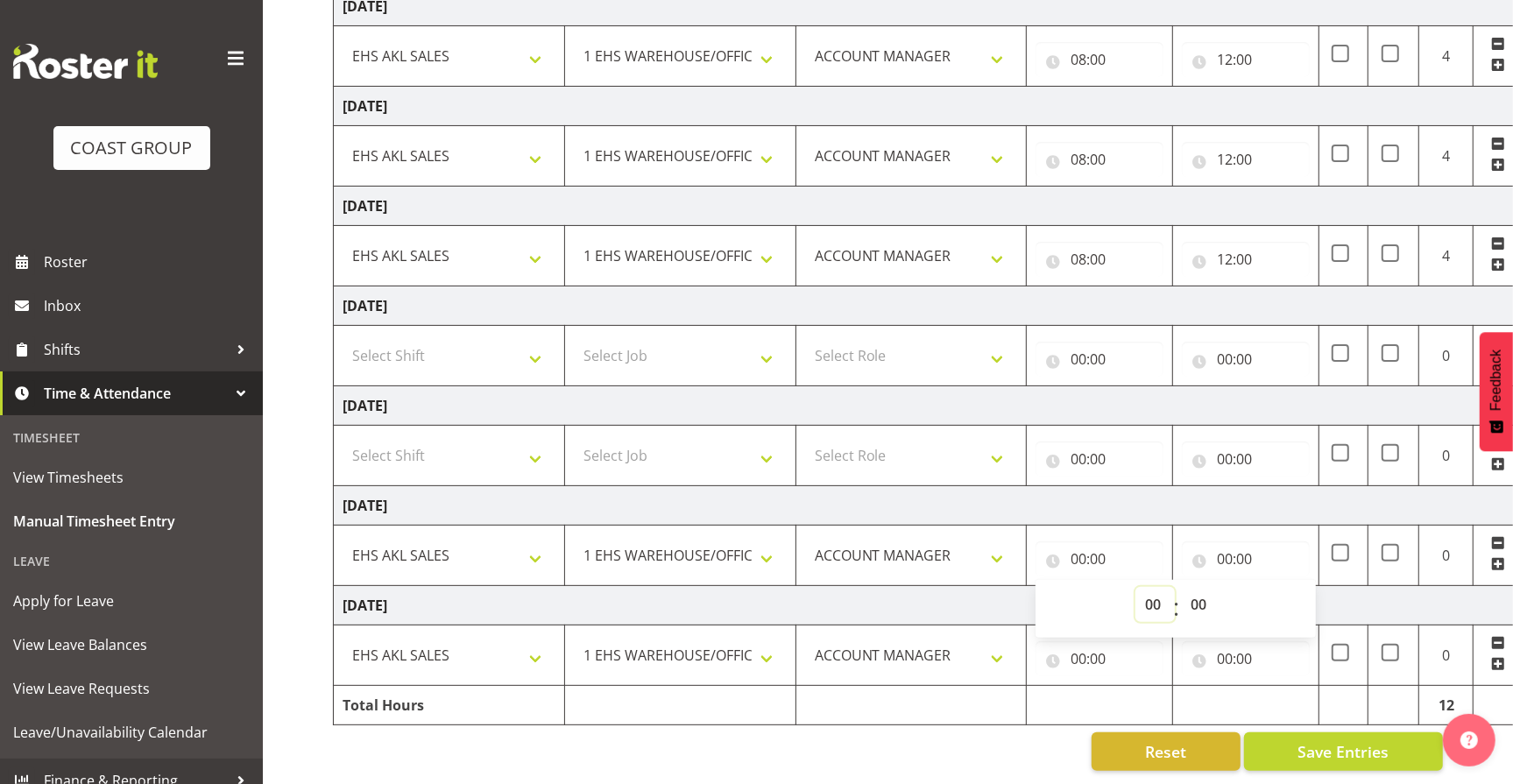
click at [1145, 587] on select "00 01 02 03 04 05 06 07 08 09 10 11 12 13 14 15 16 17 18 19 20 21 22 23" at bounding box center [1155, 605] width 39 height 35
select select "8"
click at [1135, 587] on select "00 01 02 03 04 05 06 07 08 09 10 11 12 13 14 15 16 17 18 19 20 21 22 23" at bounding box center [1155, 605] width 39 height 35
type input "08:00"
click at [1230, 542] on input "00:00" at bounding box center [1246, 560] width 128 height 35
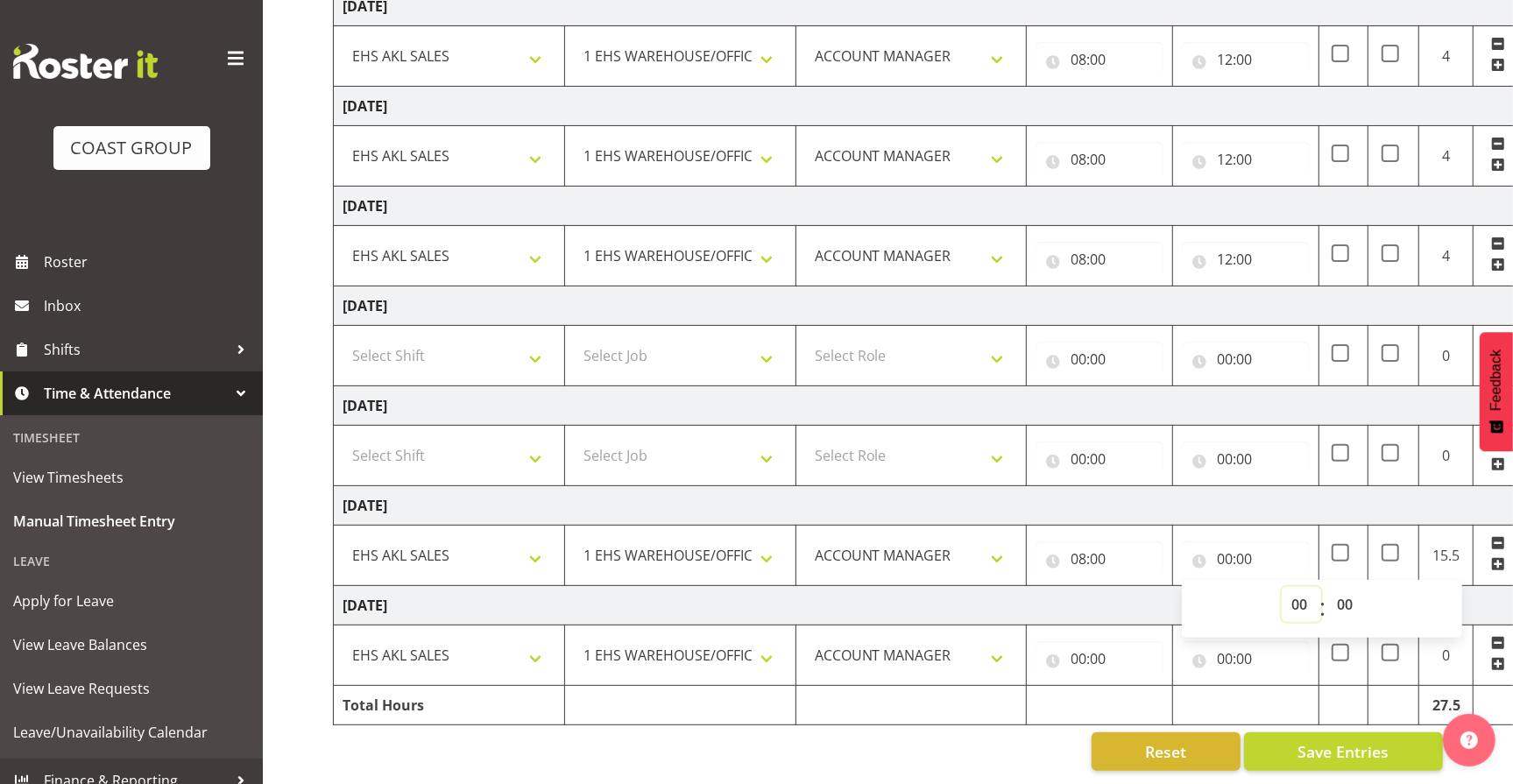
click at [1300, 589] on select "00 01 02 03 04 05 06 07 08 09 10 11 12 13 14 15 16 17 18 19 20 21 22 23" at bounding box center [1301, 605] width 39 height 35
select select "12"
click at [1282, 587] on select "00 01 02 03 04 05 06 07 08 09 10 11 12 13 14 15 16 17 18 19 20 21 22 23" at bounding box center [1301, 605] width 39 height 35
type input "12:00"
click at [1095, 645] on input "00:00" at bounding box center [1100, 659] width 128 height 35
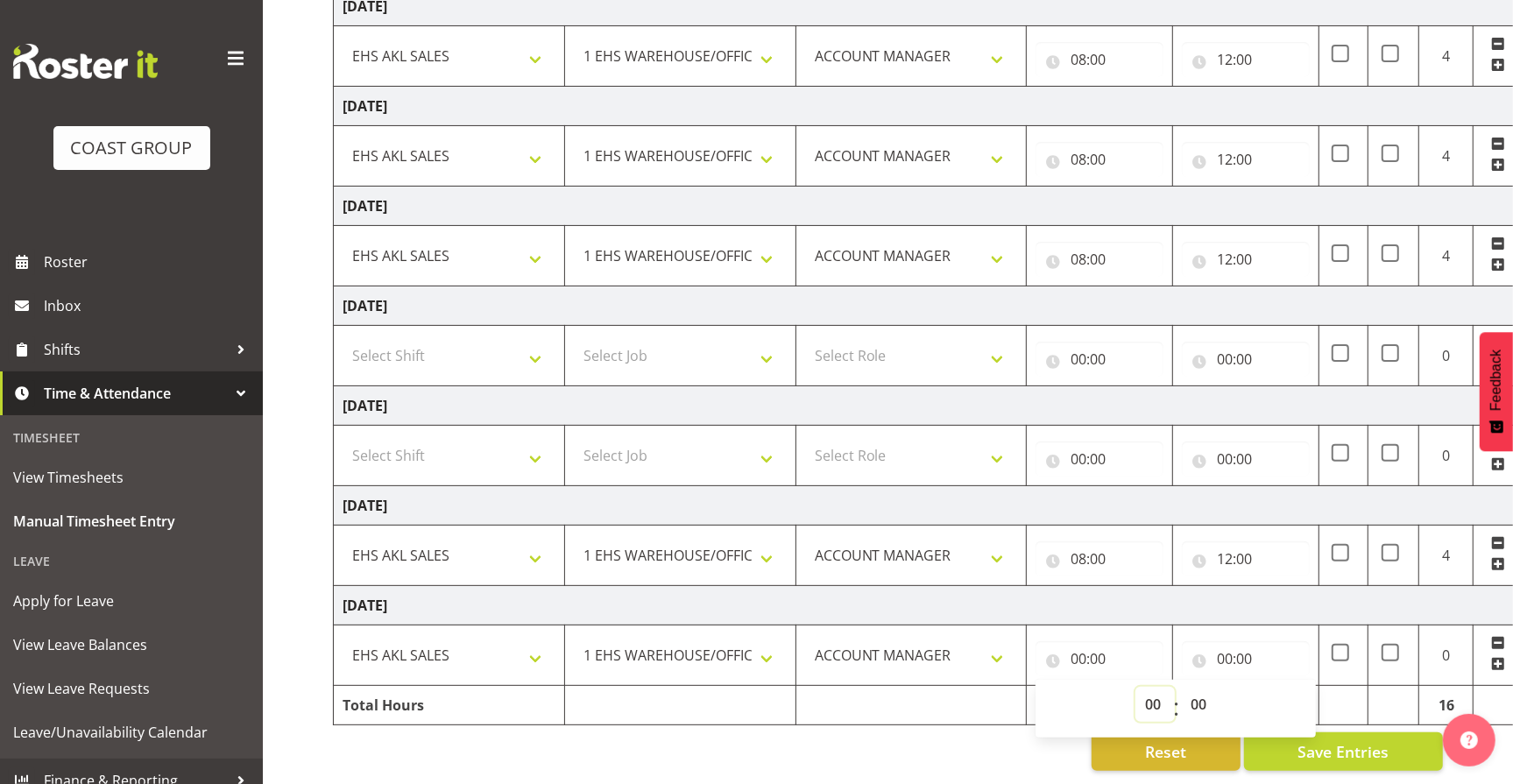
click at [1154, 692] on select "00 01 02 03 04 05 06 07 08 09 10 11 12 13 14 15 16 17 18 19 20 21 22 23" at bounding box center [1155, 704] width 39 height 35
select select "8"
click at [1135, 687] on select "00 01 02 03 04 05 06 07 08 09 10 11 12 13 14 15 16 17 18 19 20 21 22 23" at bounding box center [1155, 704] width 39 height 35
type input "08:00"
click at [1243, 643] on input "00:00" at bounding box center [1246, 659] width 128 height 35
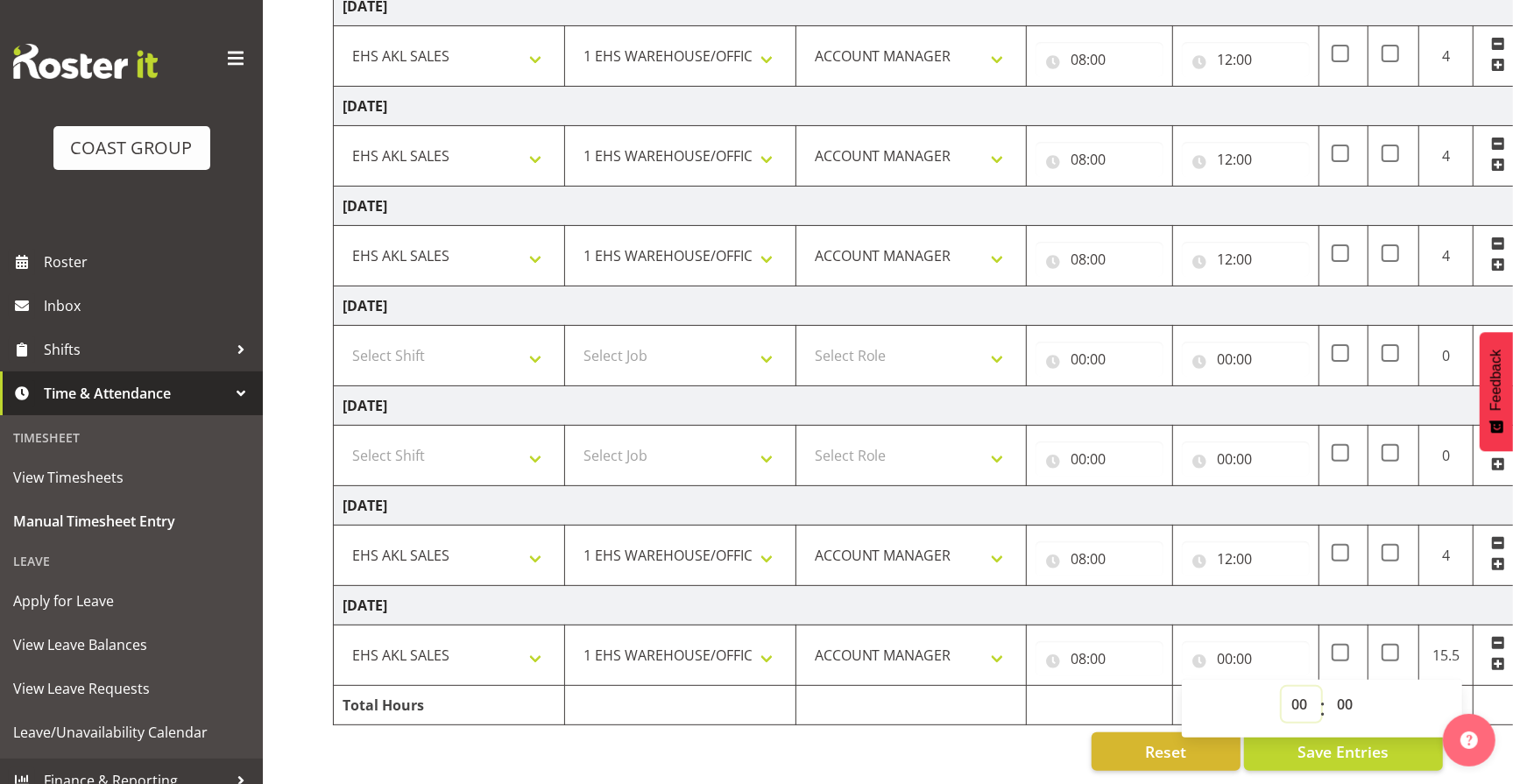
click at [1304, 697] on select "00 01 02 03 04 05 06 07 08 09 10 11 12 13 14 15 16 17 18 19 20 21 22 23" at bounding box center [1301, 704] width 39 height 35
select select "12"
click at [1282, 687] on select "00 01 02 03 04 05 06 07 08 09 10 11 12 13 14 15 16 17 18 19 20 21 22 23" at bounding box center [1301, 704] width 39 height 35
type input "12:00"
click at [925, 736] on div "Reset Save Entries" at bounding box center [888, 752] width 1111 height 38
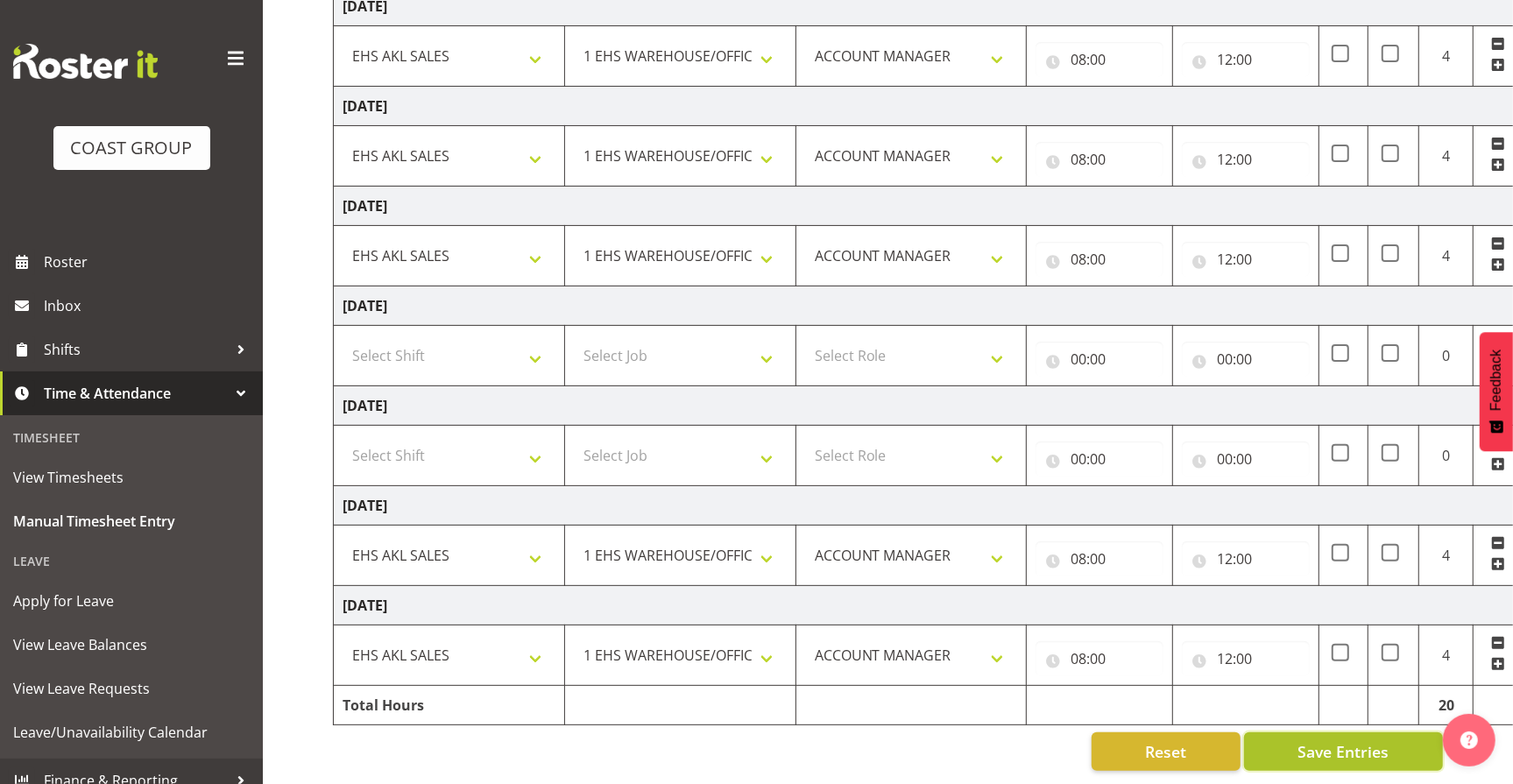
click at [1376, 741] on span "Save Entries" at bounding box center [1343, 752] width 91 height 23
